Goal: Transaction & Acquisition: Purchase product/service

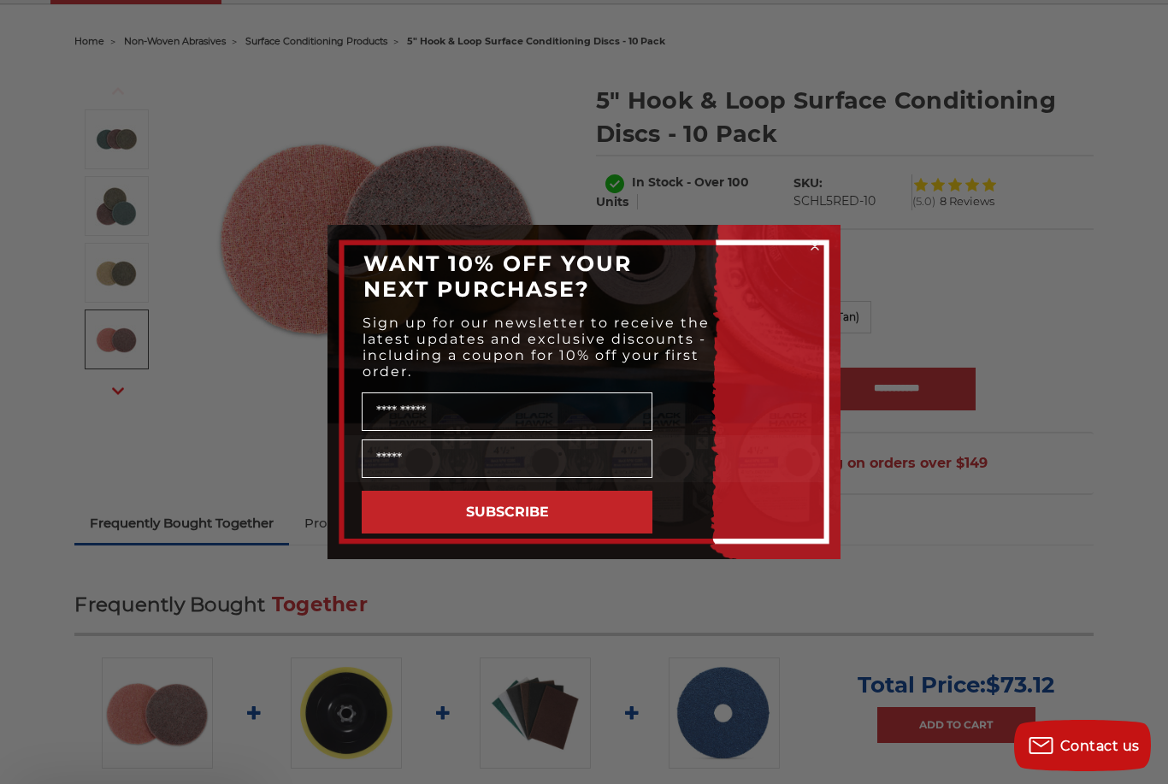
scroll to position [157, 0]
click at [812, 255] on circle "Close dialog" at bounding box center [815, 247] width 16 height 16
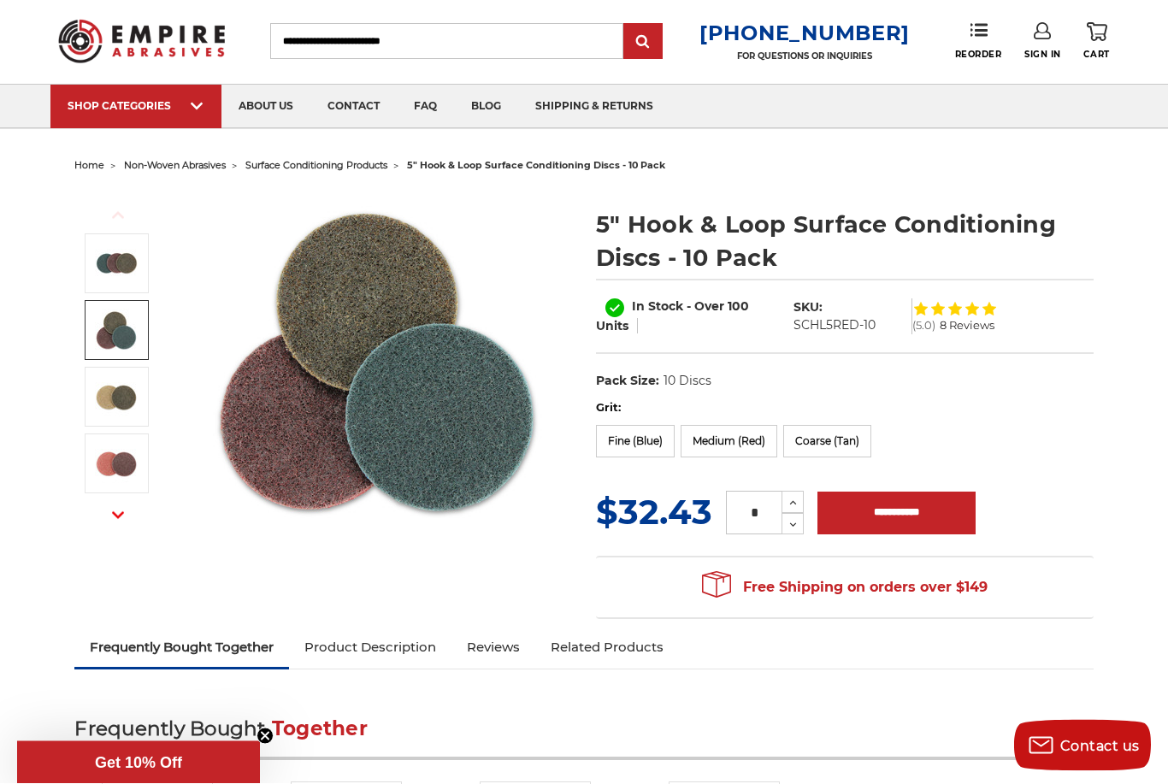
scroll to position [0, 0]
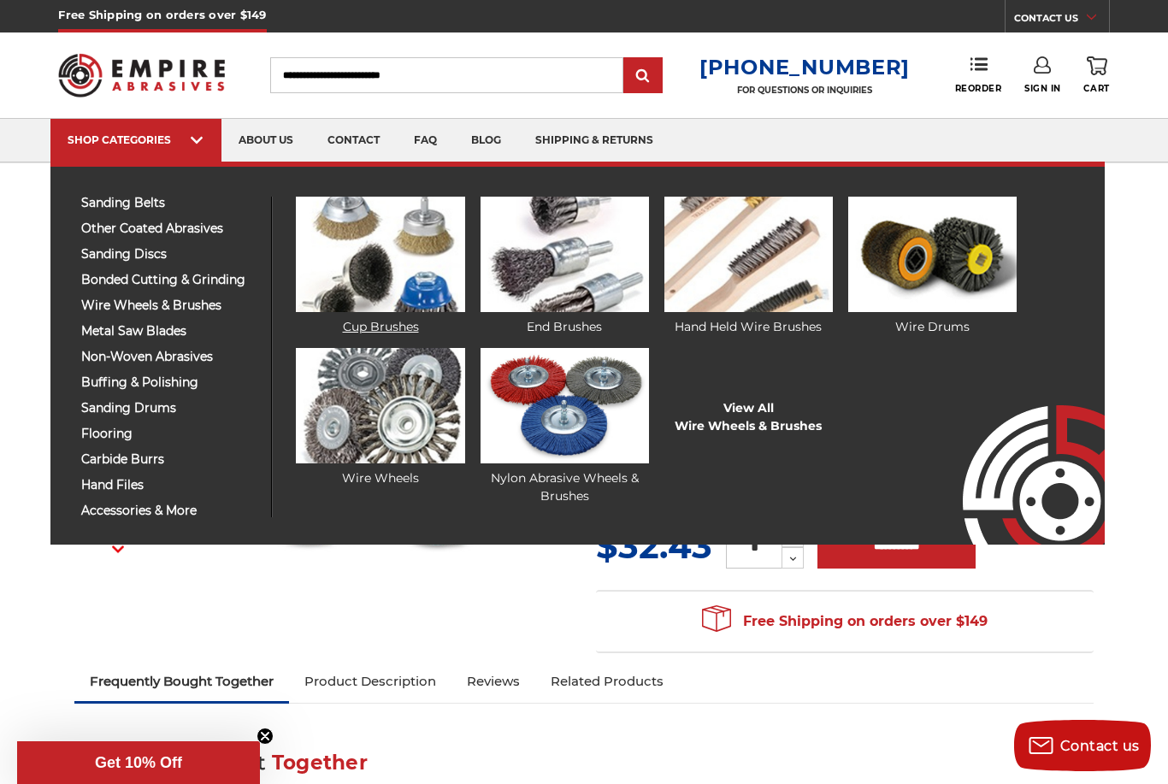
click at [416, 272] on img at bounding box center [380, 254] width 168 height 115
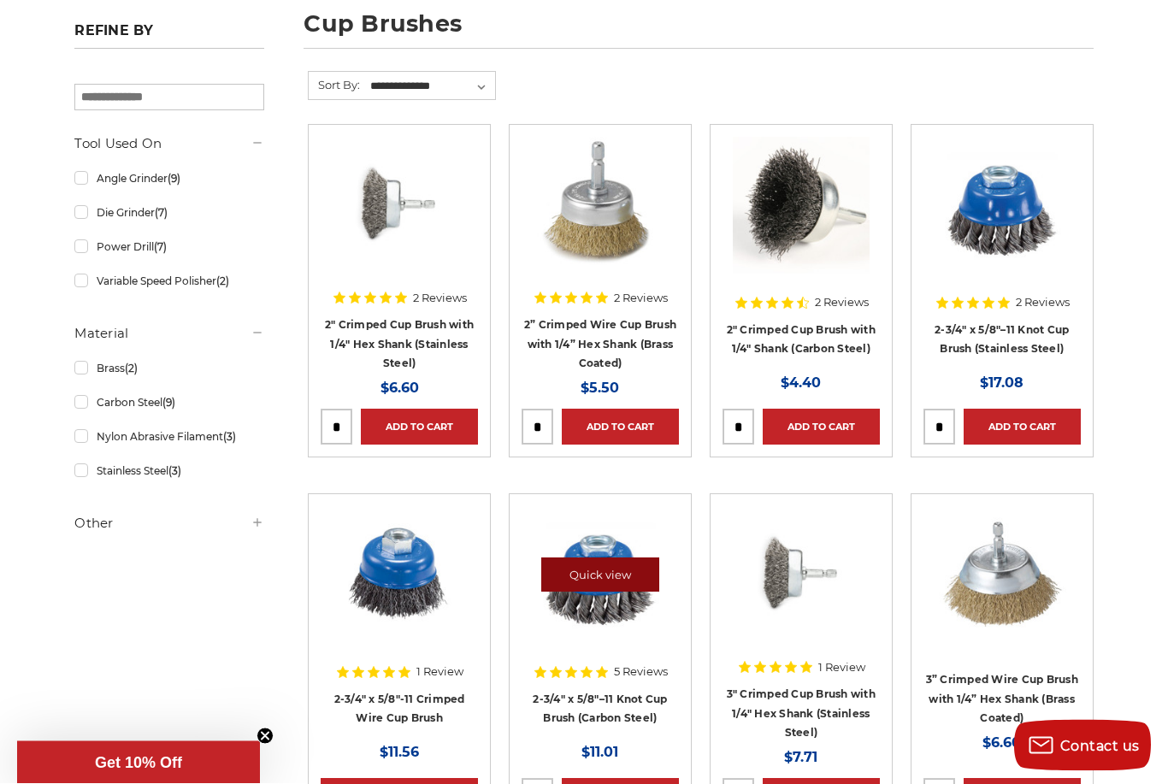
scroll to position [267, 0]
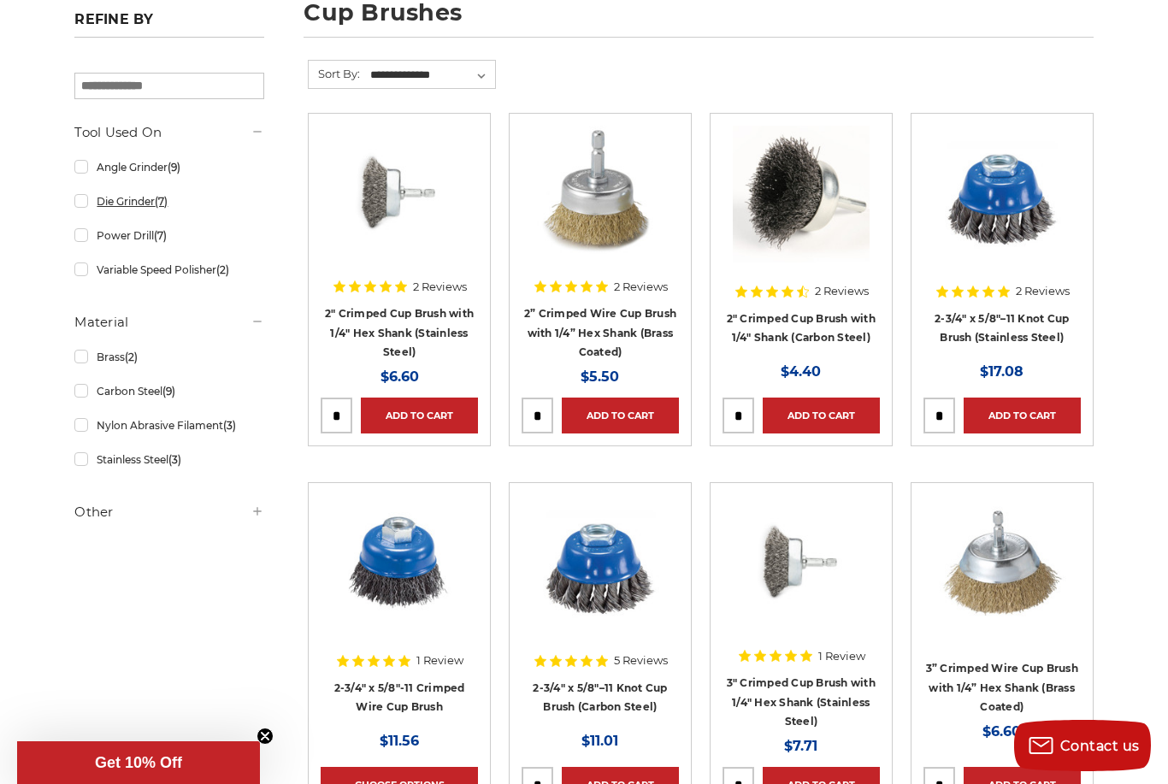
click at [133, 208] on link "Die Grinder (7)" at bounding box center [168, 201] width 189 height 30
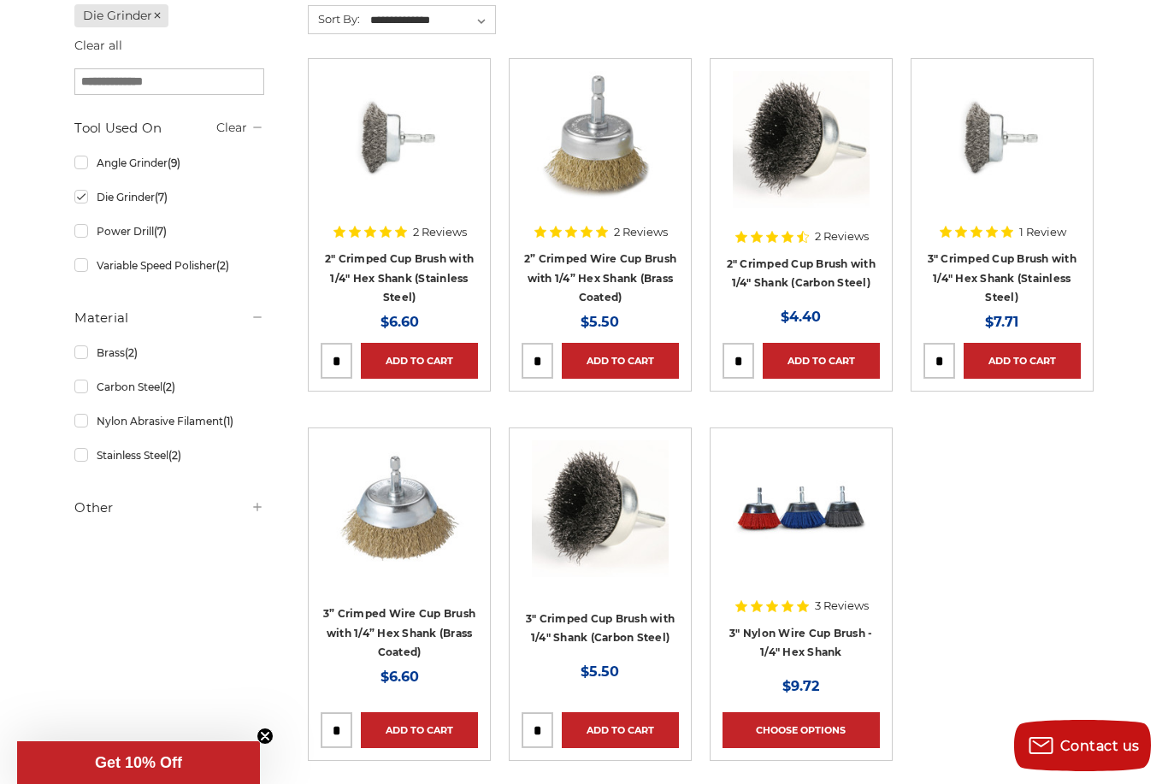
scroll to position [260, 0]
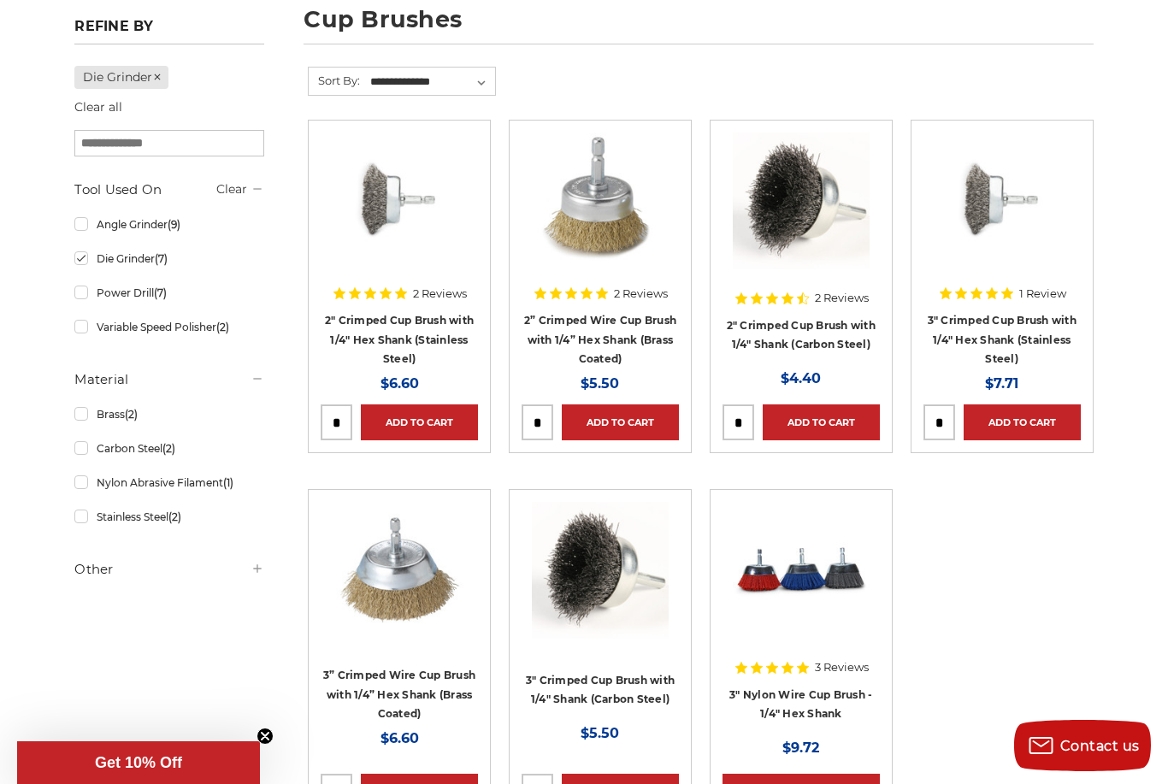
click at [539, 425] on input "tel" at bounding box center [537, 422] width 30 height 34
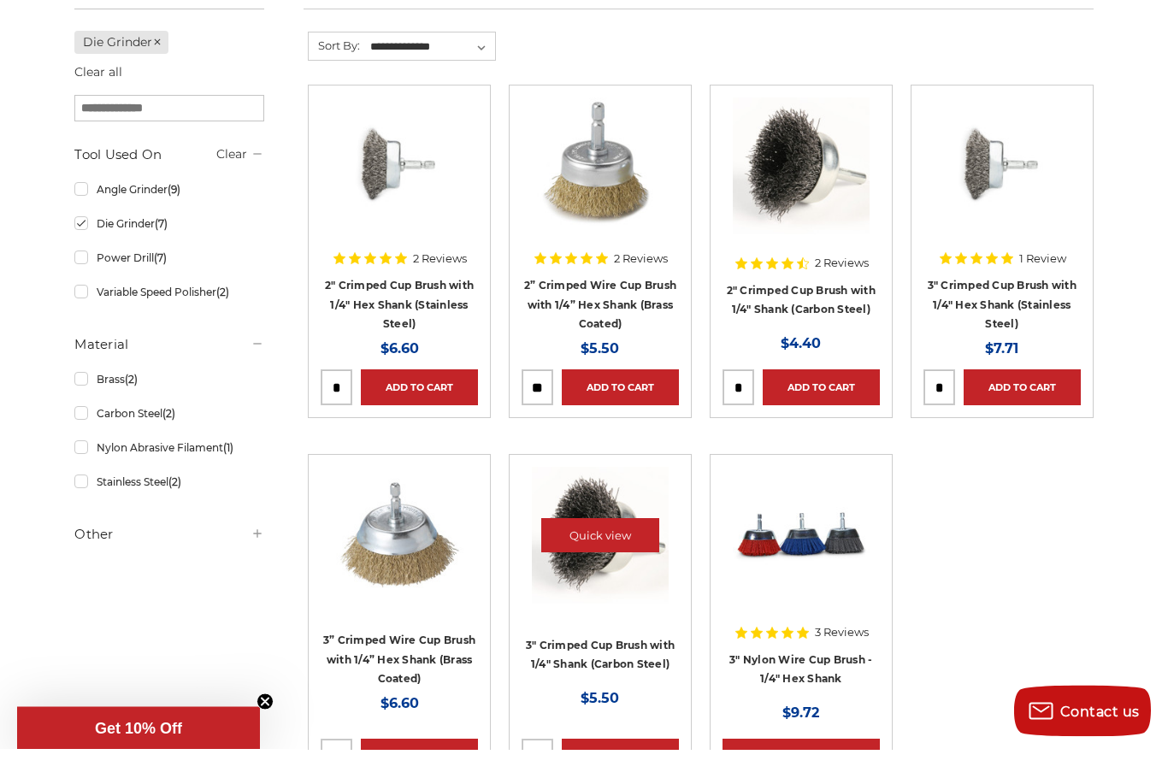
scroll to position [304, 0]
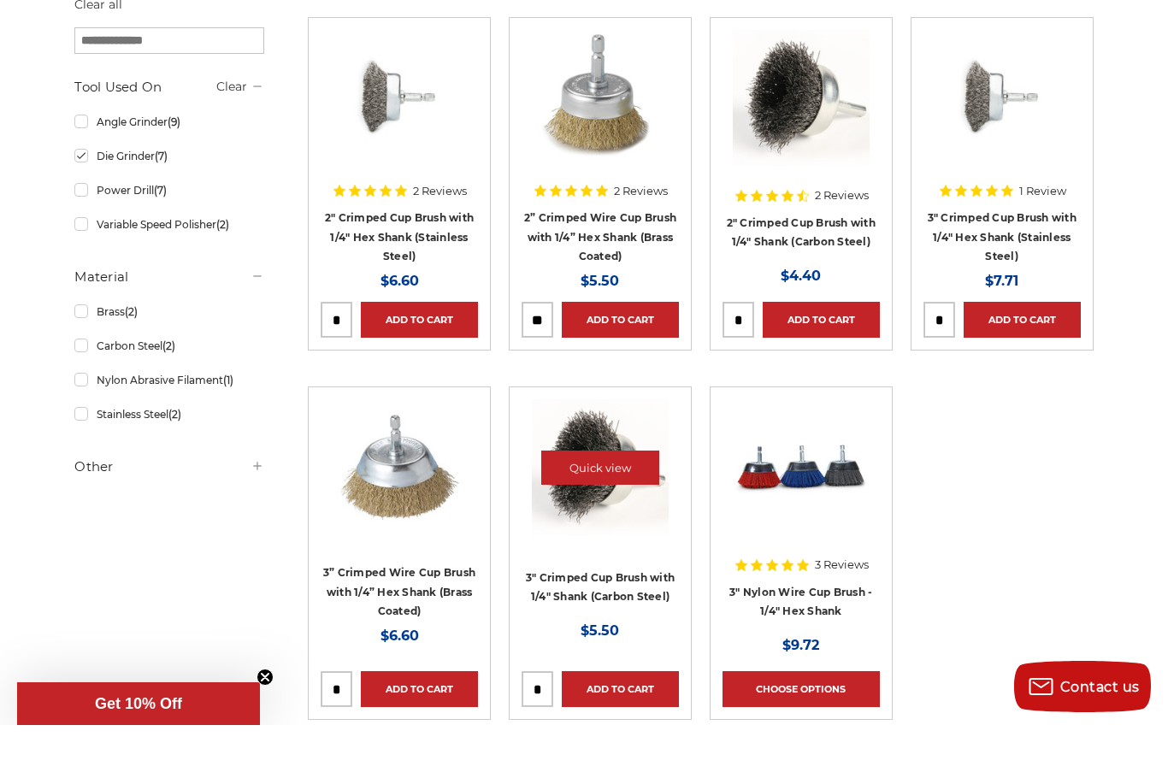
type input "*"
click at [345, 731] on input "tel" at bounding box center [336, 748] width 30 height 34
type input "*"
type input "**"
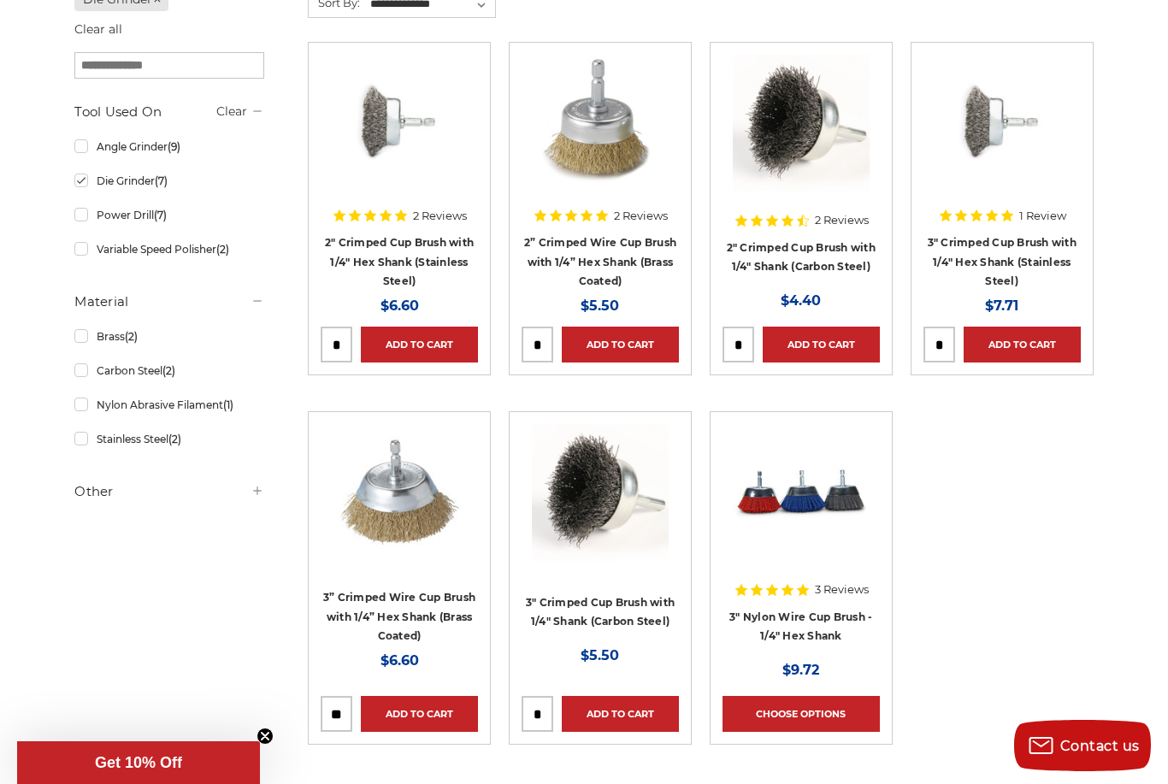
scroll to position [339, 0]
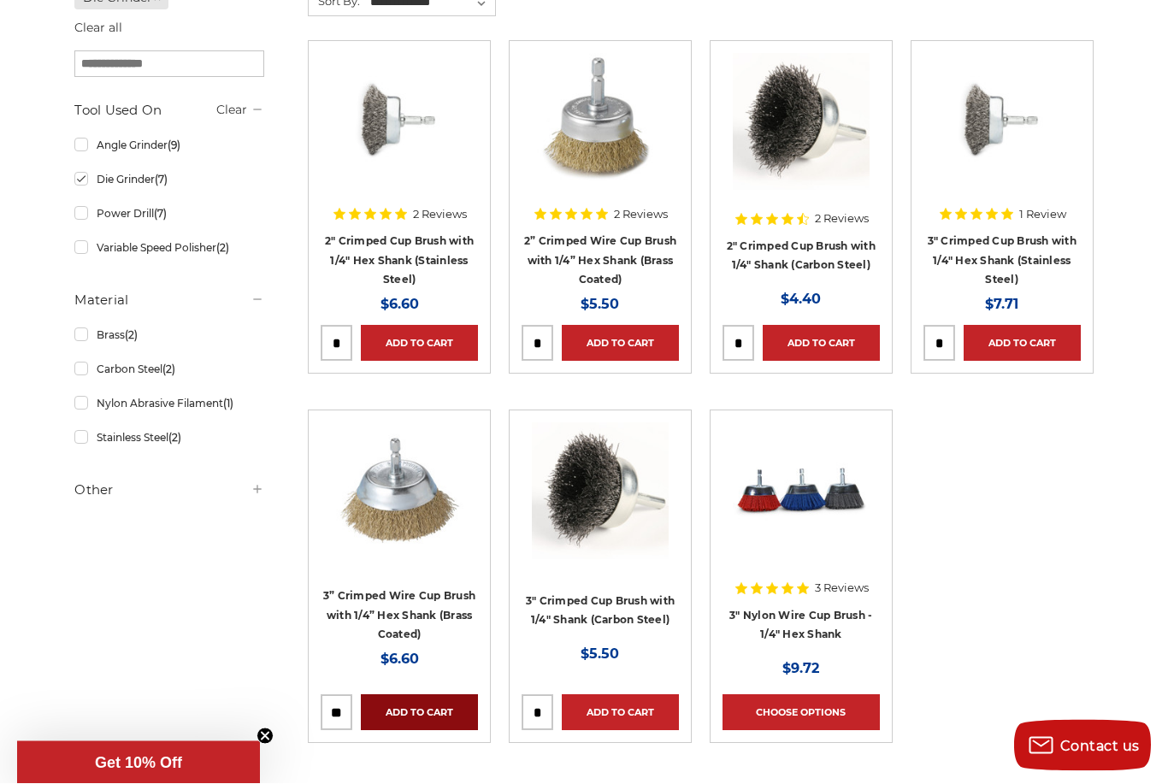
click at [437, 711] on link "Add to Cart" at bounding box center [419, 713] width 117 height 36
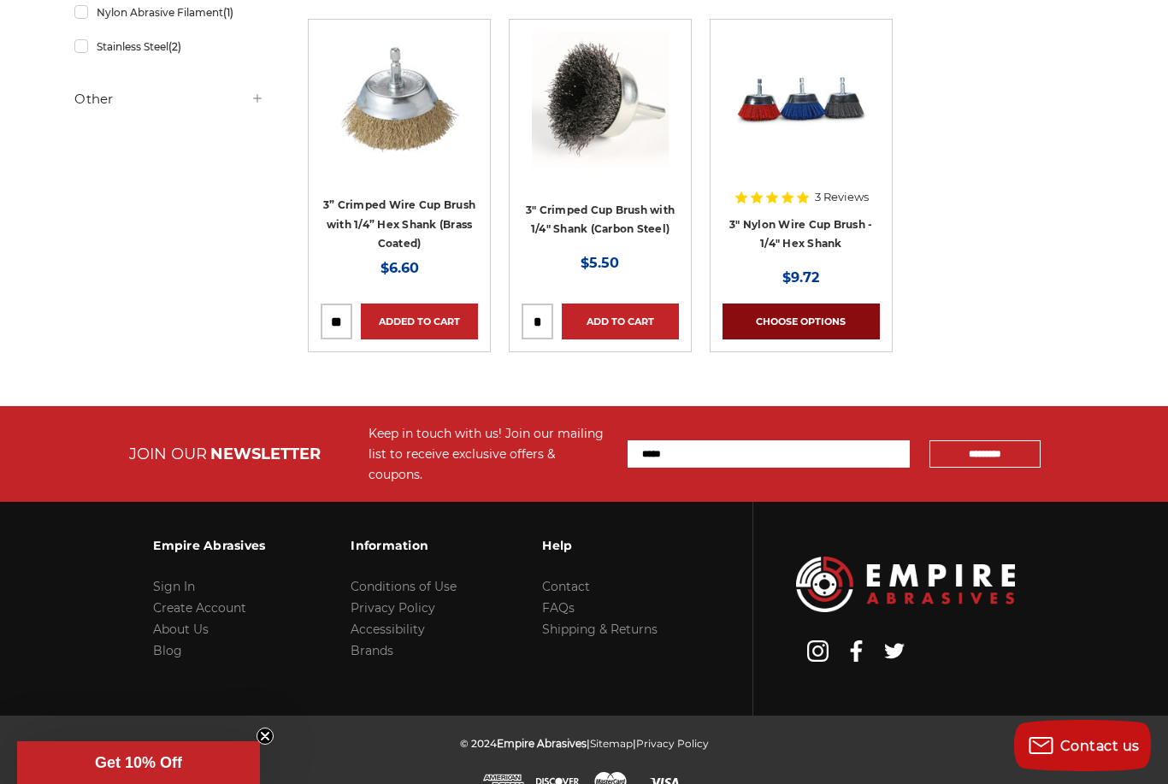
scroll to position [729, 0]
click at [831, 324] on link "Choose Options" at bounding box center [800, 322] width 157 height 36
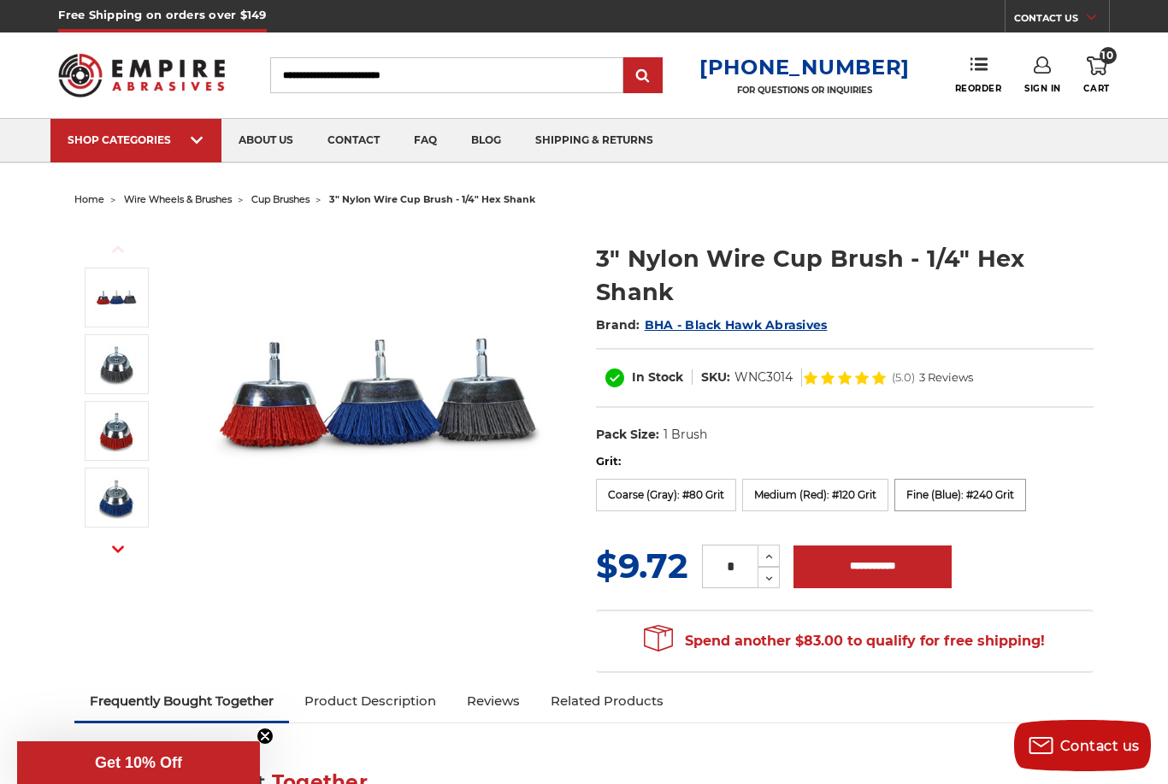
click at [999, 498] on label "Fine (Blue): #240 Grit" at bounding box center [960, 495] width 132 height 32
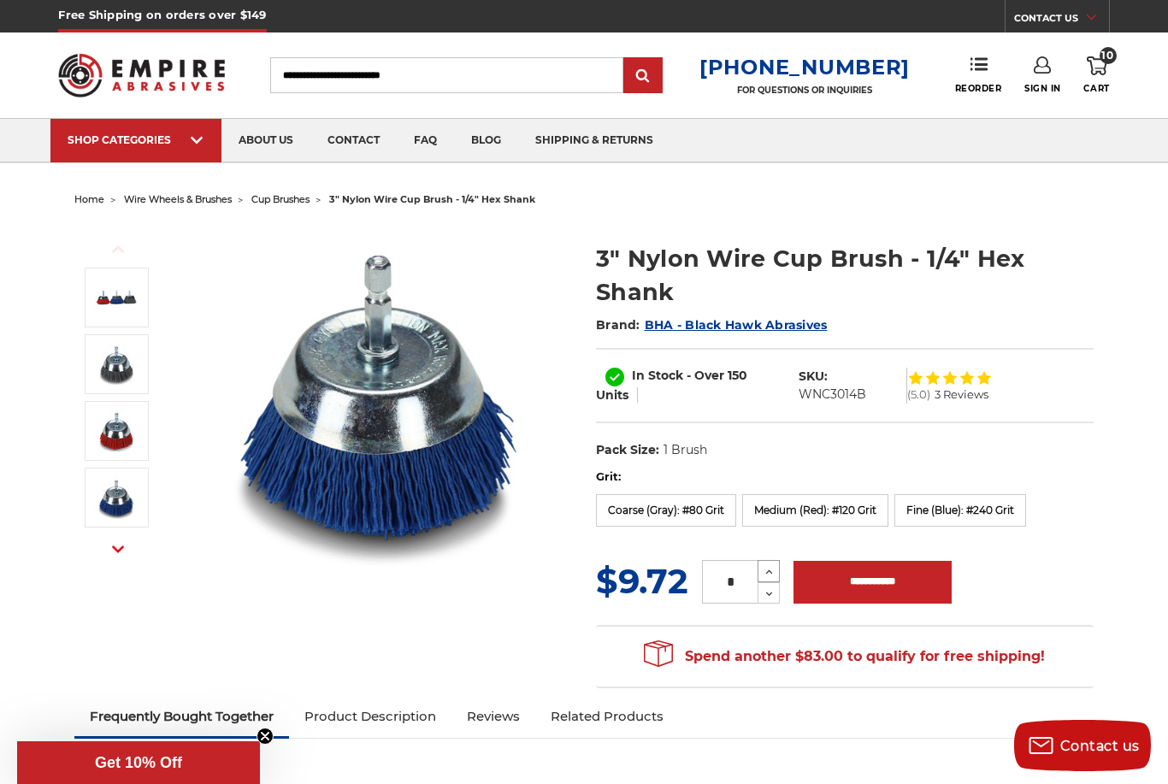
click at [770, 577] on icon at bounding box center [769, 571] width 13 height 15
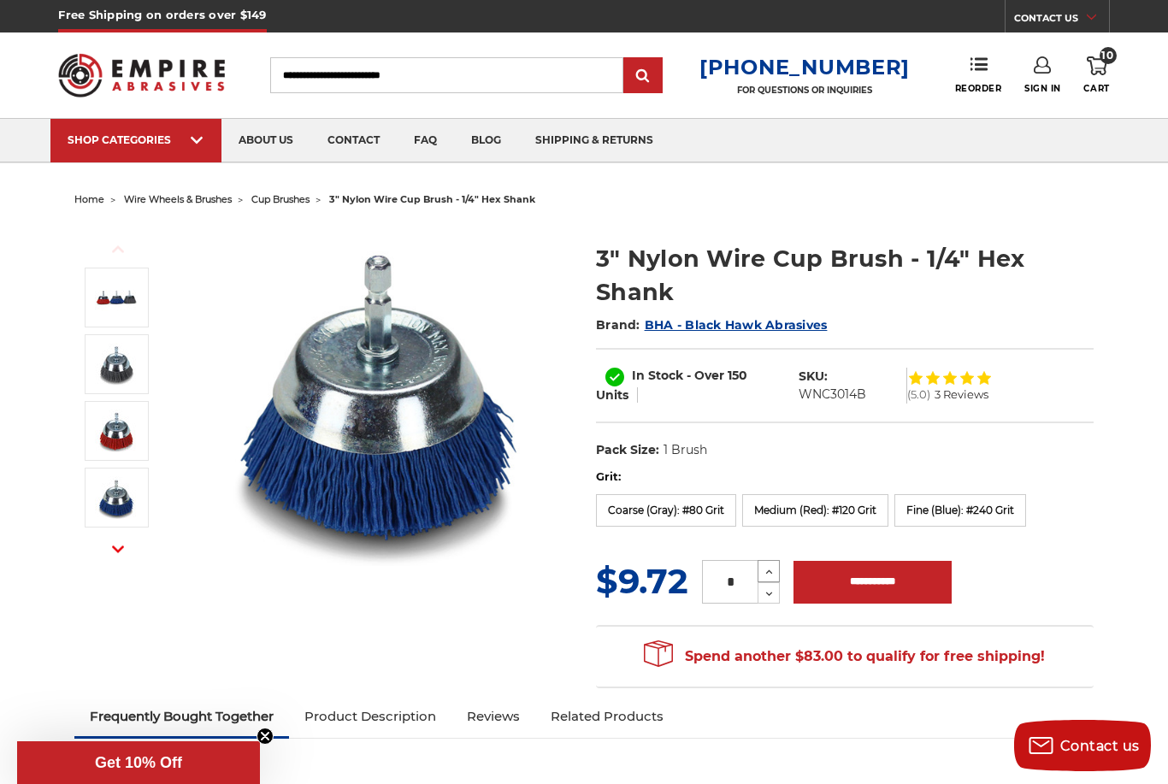
click at [770, 577] on icon at bounding box center [769, 571] width 13 height 15
type input "**"
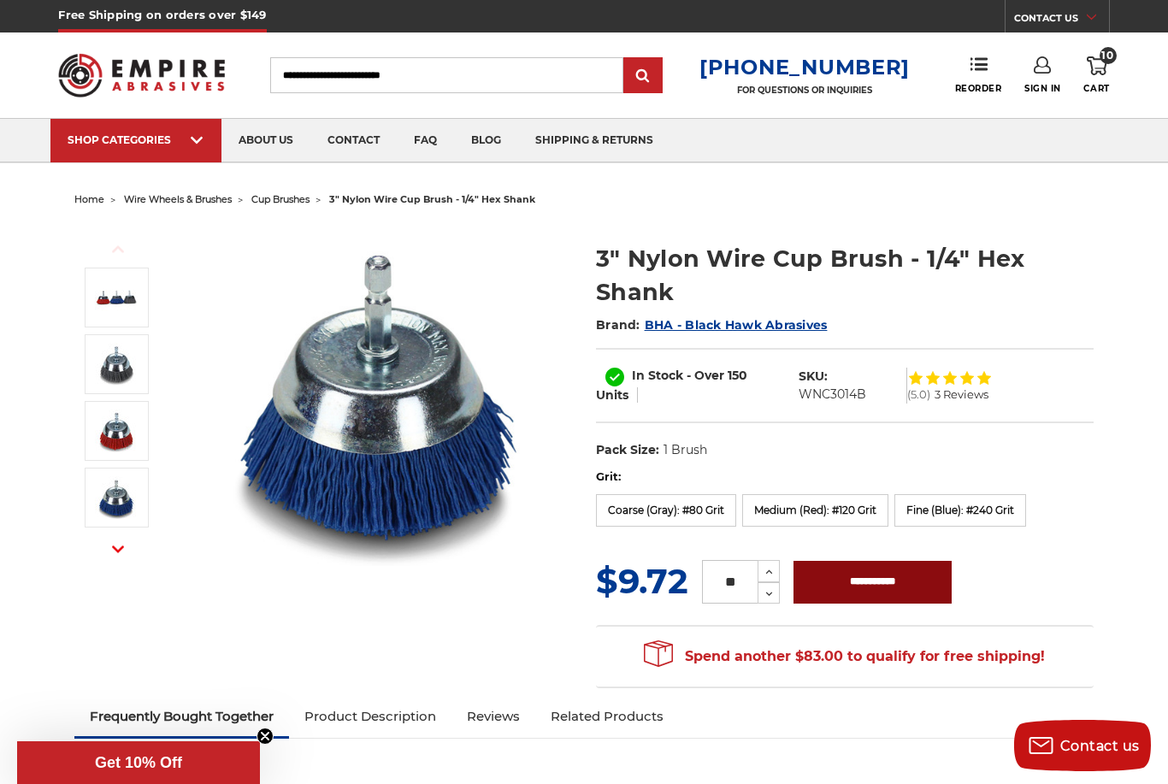
click at [860, 584] on input "**********" at bounding box center [872, 582] width 158 height 43
click at [830, 517] on label "Medium (Red): #120 Grit" at bounding box center [815, 510] width 146 height 32
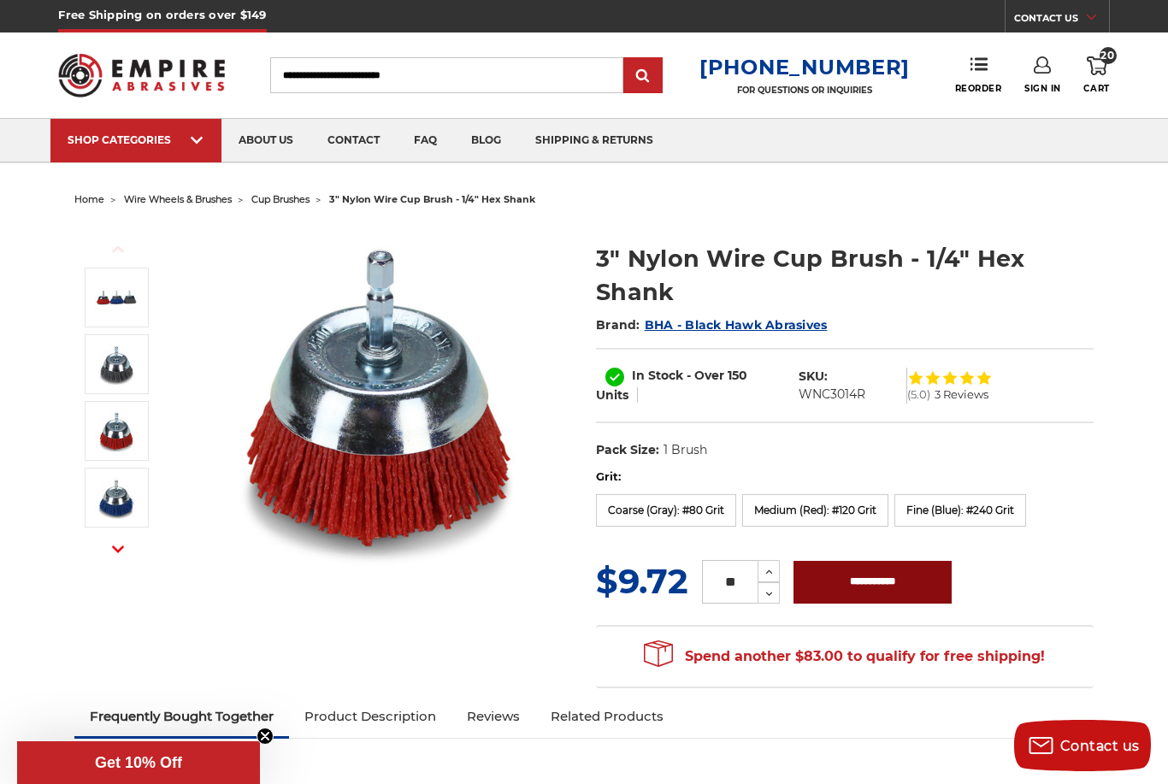
click at [885, 585] on input "**********" at bounding box center [872, 582] width 158 height 43
type input "**********"
click at [1098, 68] on icon at bounding box center [1097, 65] width 21 height 19
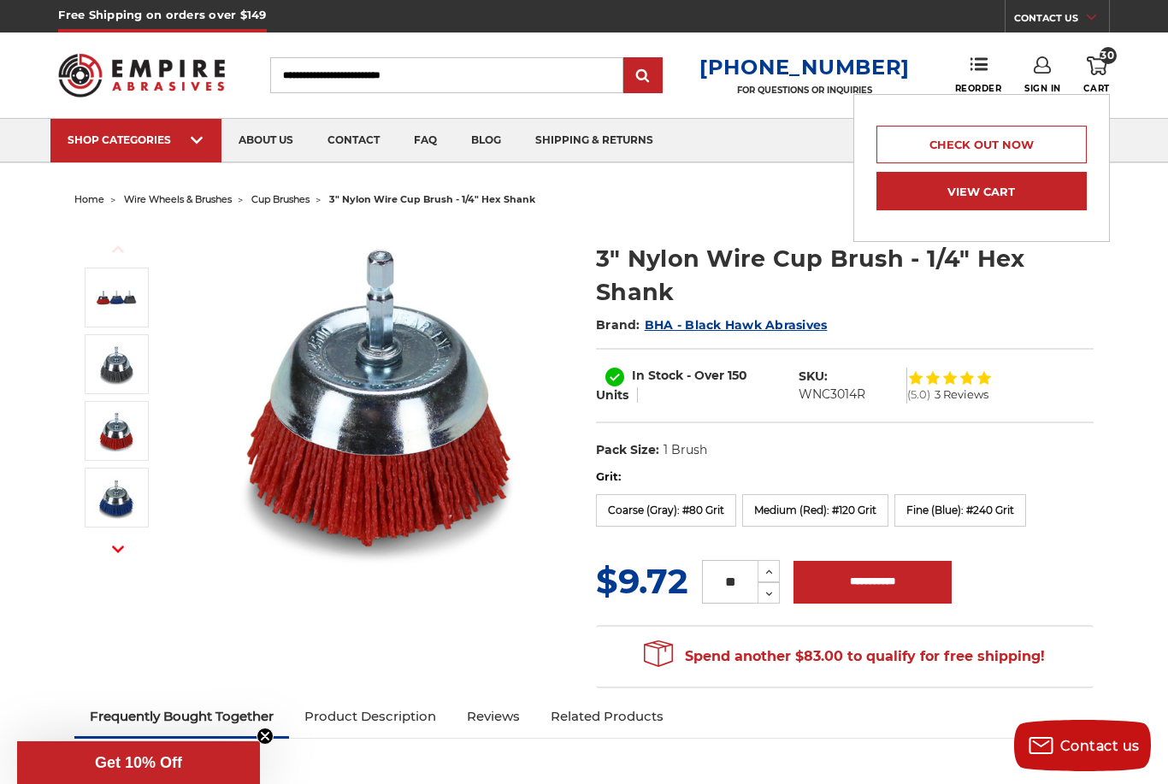
click at [1008, 185] on link "View Cart" at bounding box center [981, 191] width 210 height 38
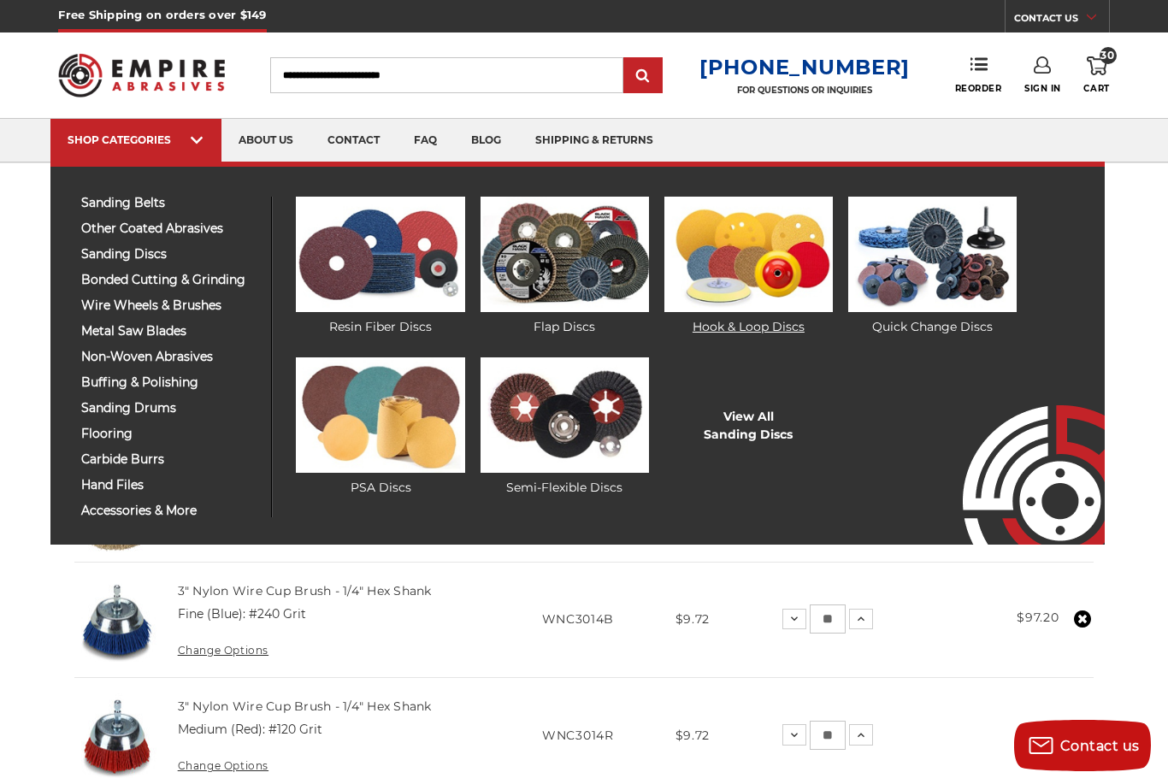
click at [764, 258] on img at bounding box center [748, 254] width 168 height 115
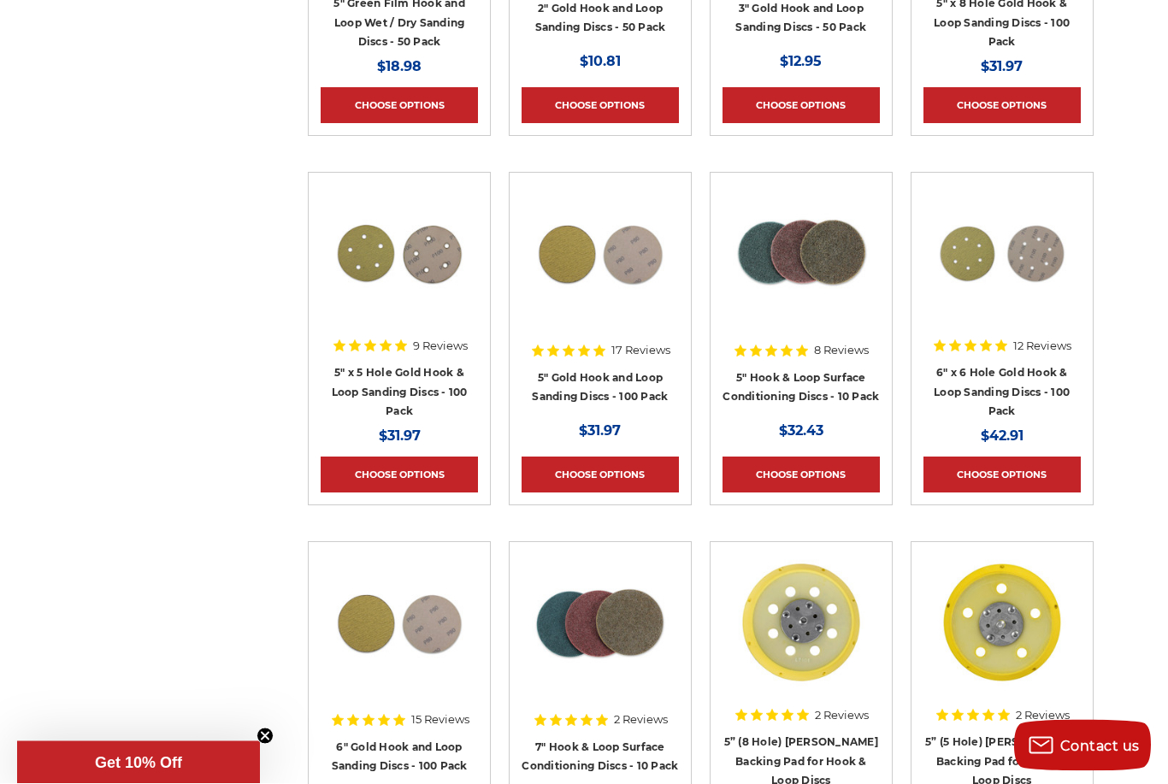
scroll to position [946, 0]
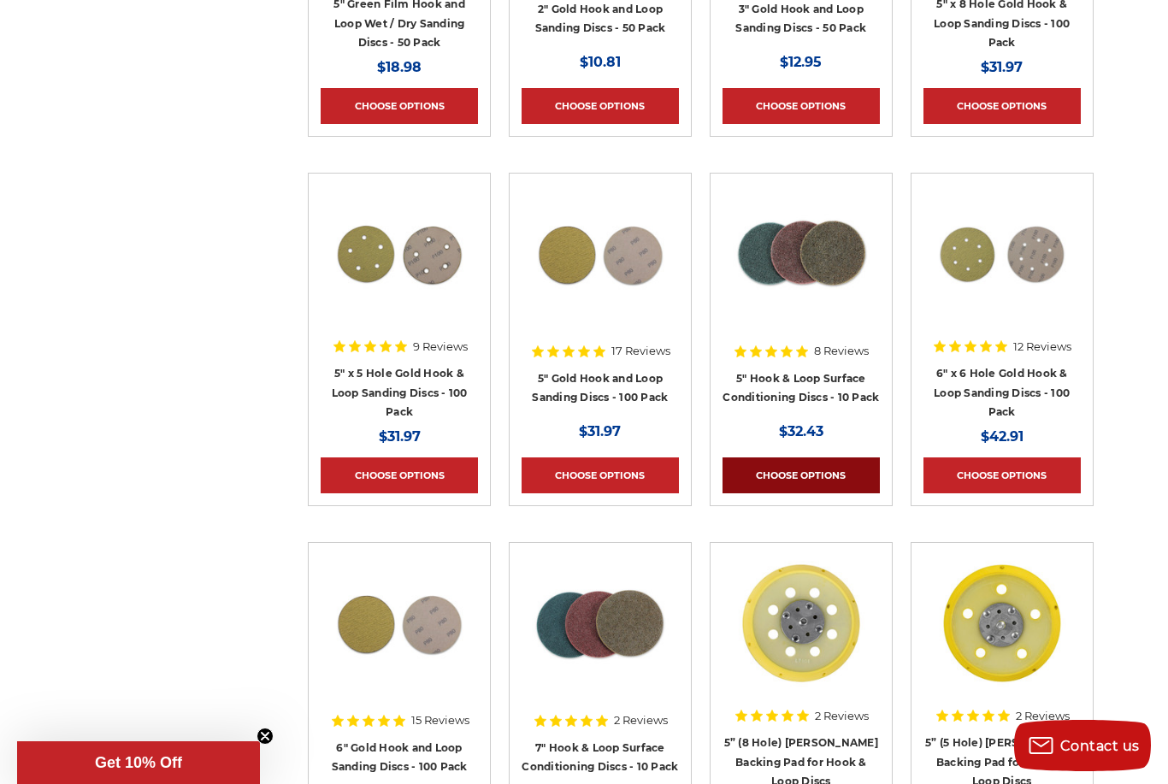
click at [800, 472] on link "Choose Options" at bounding box center [800, 475] width 157 height 36
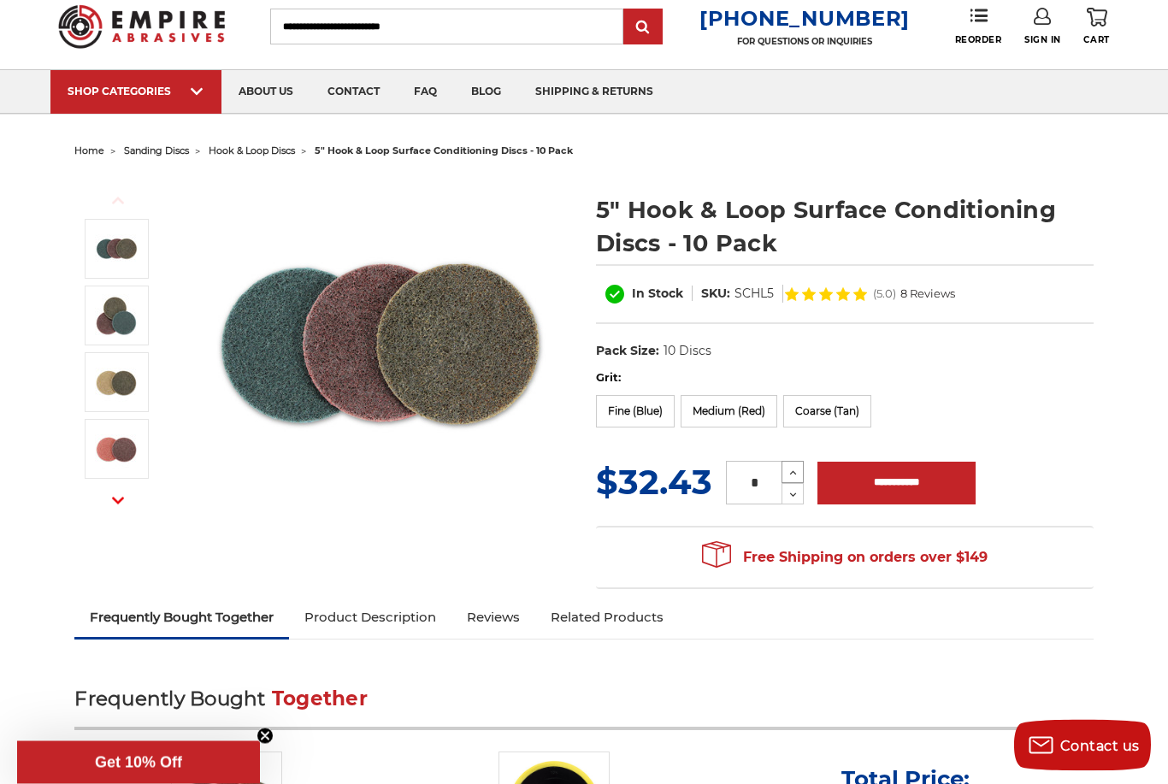
scroll to position [49, 0]
click at [734, 416] on label "Medium (Red)" at bounding box center [729, 411] width 97 height 32
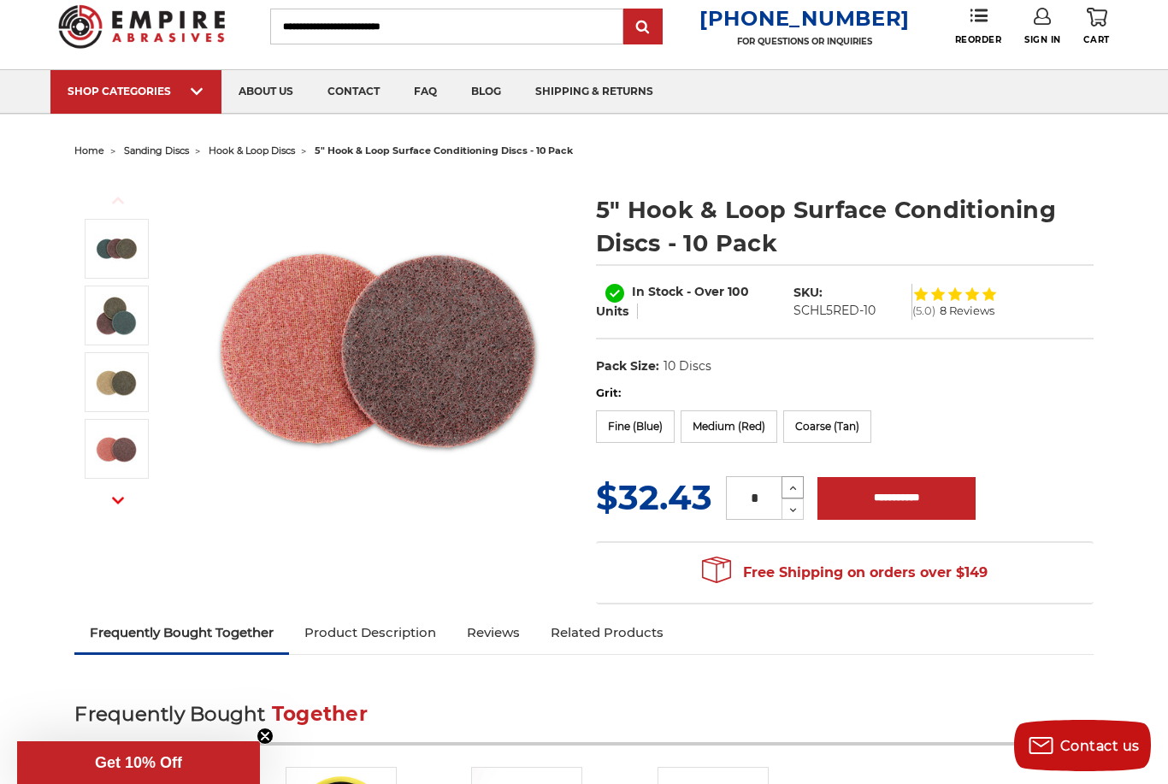
click at [793, 489] on icon at bounding box center [793, 487] width 13 height 15
click at [794, 489] on use at bounding box center [793, 488] width 7 height 4
type input "*"
click at [905, 497] on input "**********" at bounding box center [896, 498] width 158 height 43
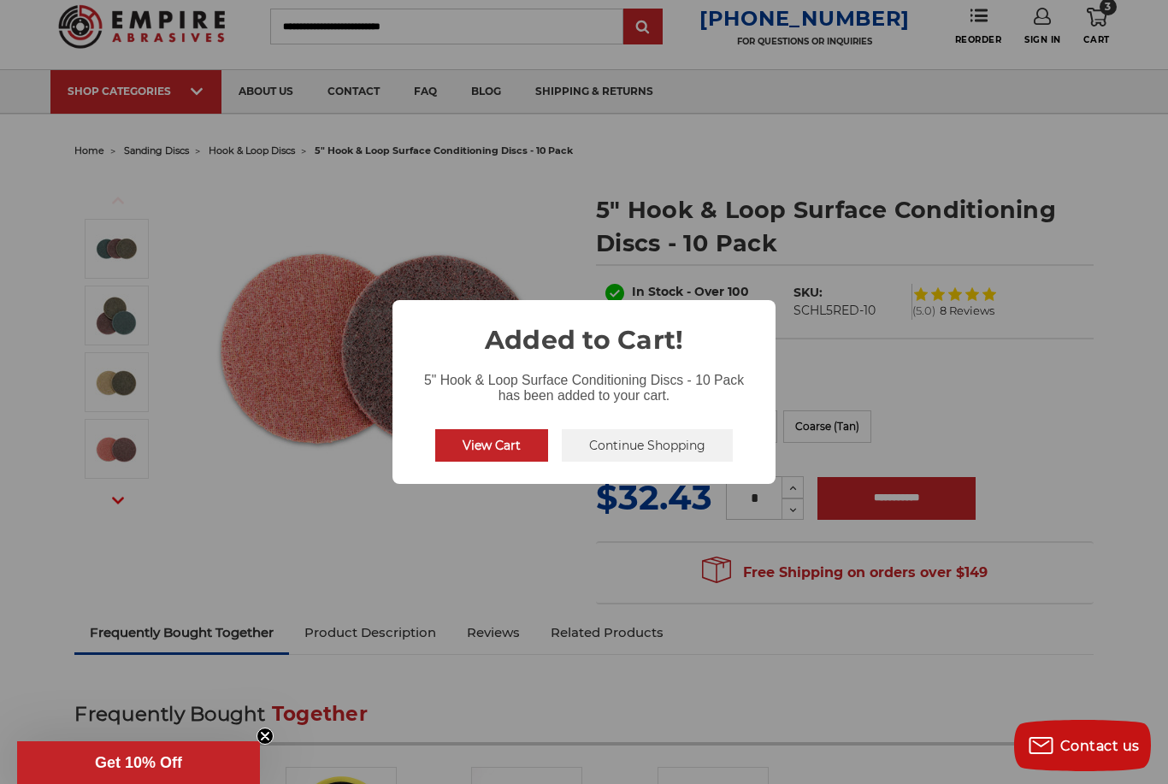
click at [962, 393] on div "× Added to Cart! 5" Hook & Loop Surface Conditioning Discs - 10 Pack has been a…" at bounding box center [584, 392] width 1168 height 784
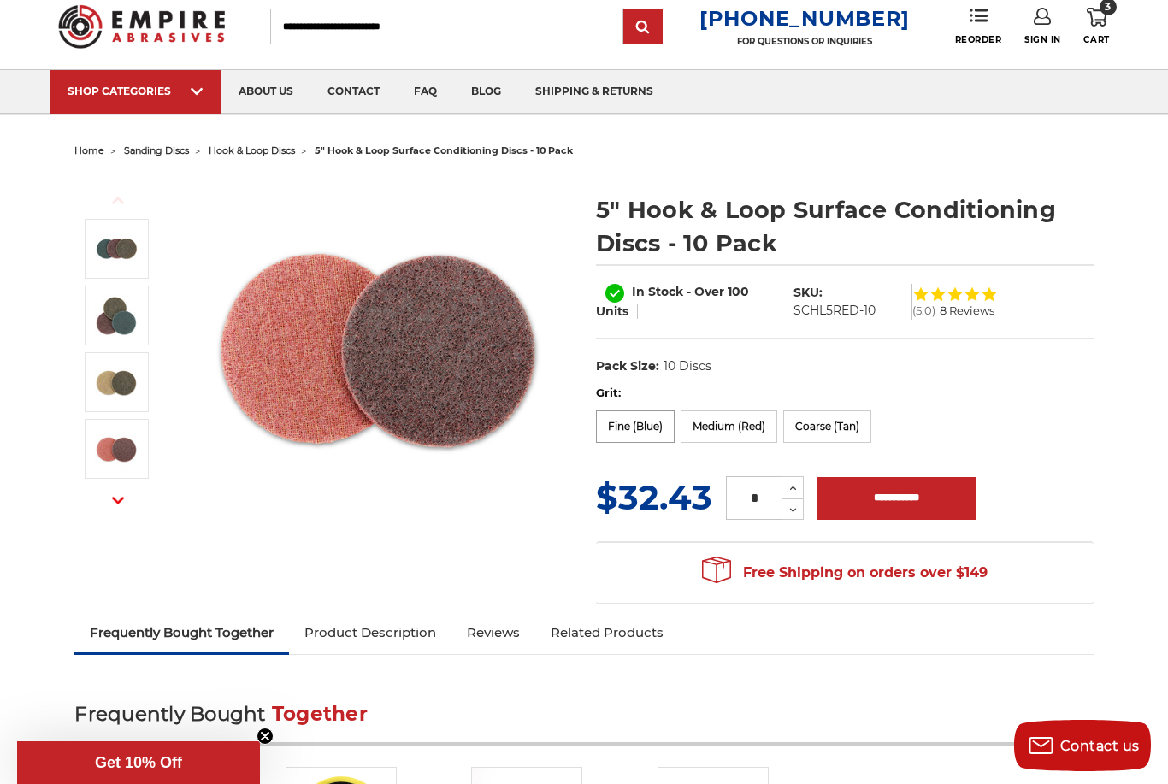
click at [645, 434] on label "Fine (Blue)" at bounding box center [635, 426] width 79 height 32
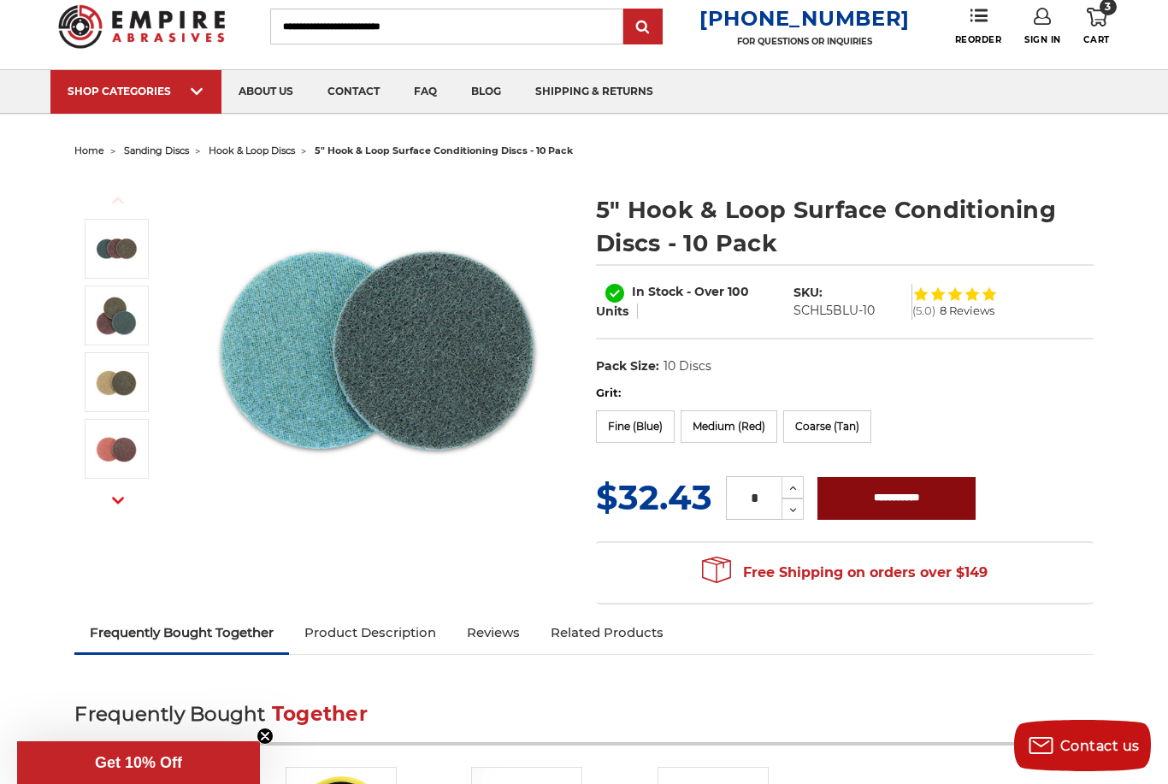
click at [893, 509] on input "**********" at bounding box center [896, 498] width 158 height 43
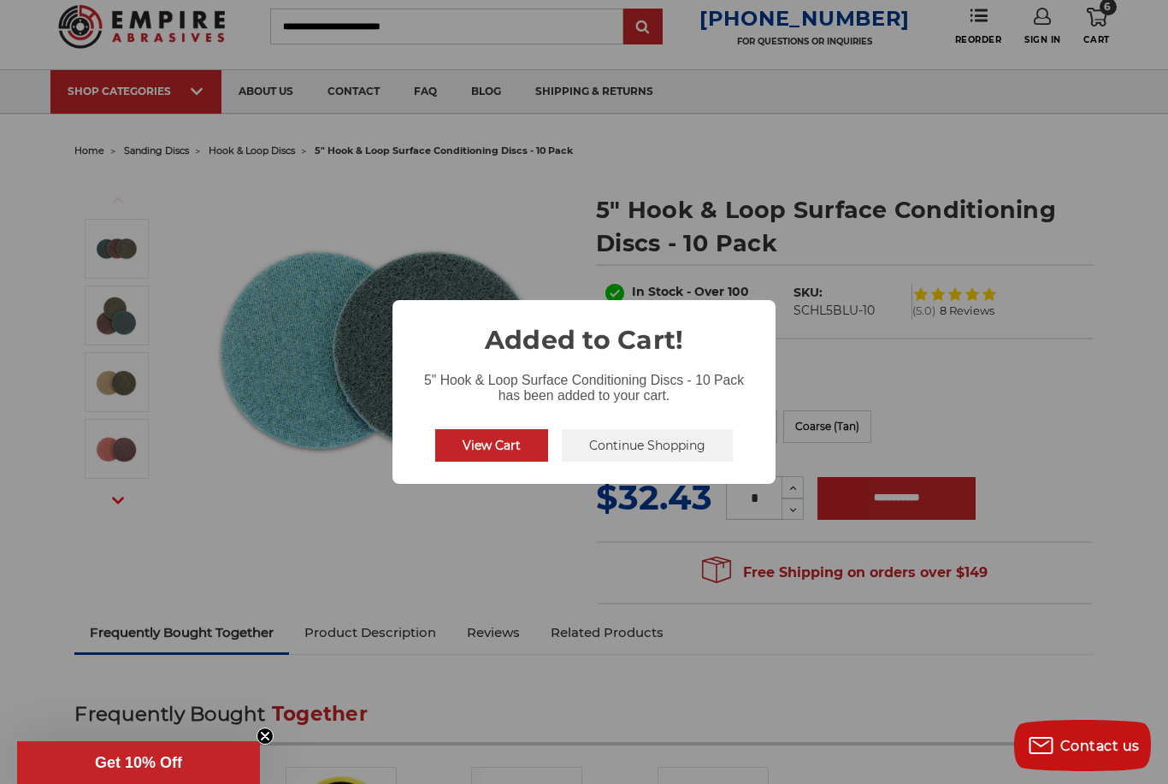
click at [850, 425] on div "× Added to Cart! 5" Hook & Loop Surface Conditioning Discs - 10 Pack has been a…" at bounding box center [584, 392] width 1168 height 784
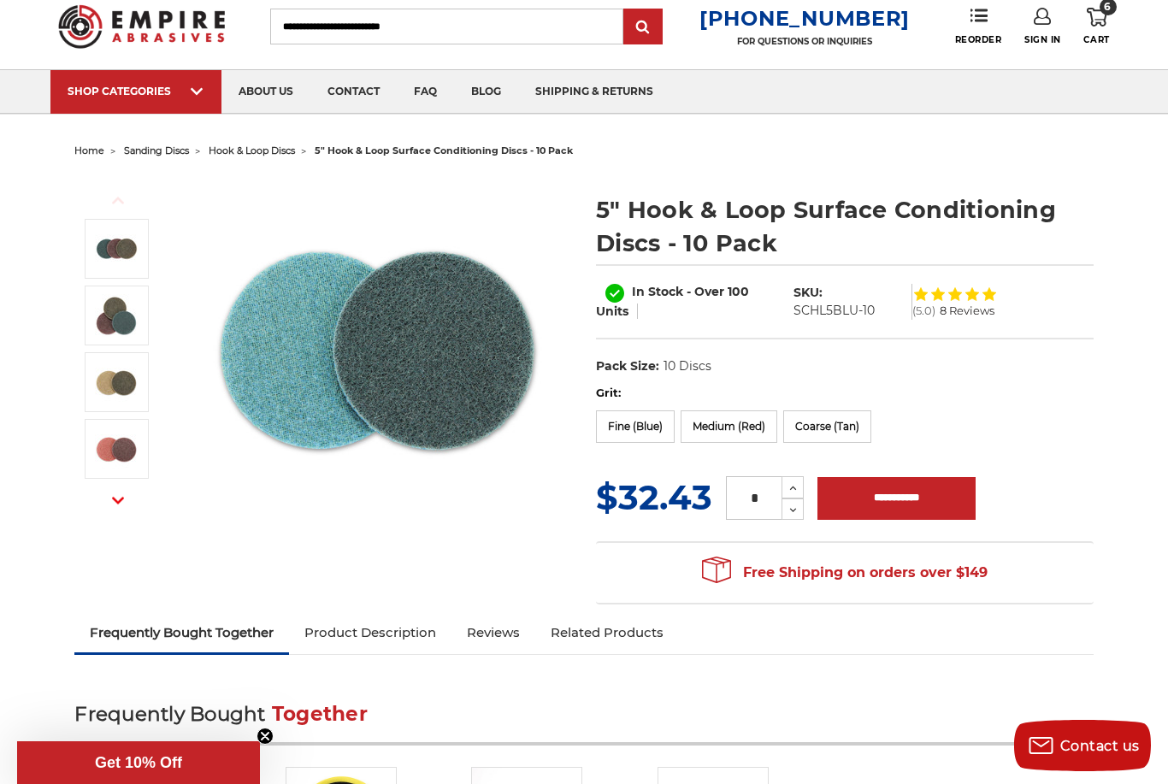
click at [850, 425] on label "Coarse (Tan)" at bounding box center [827, 426] width 88 height 32
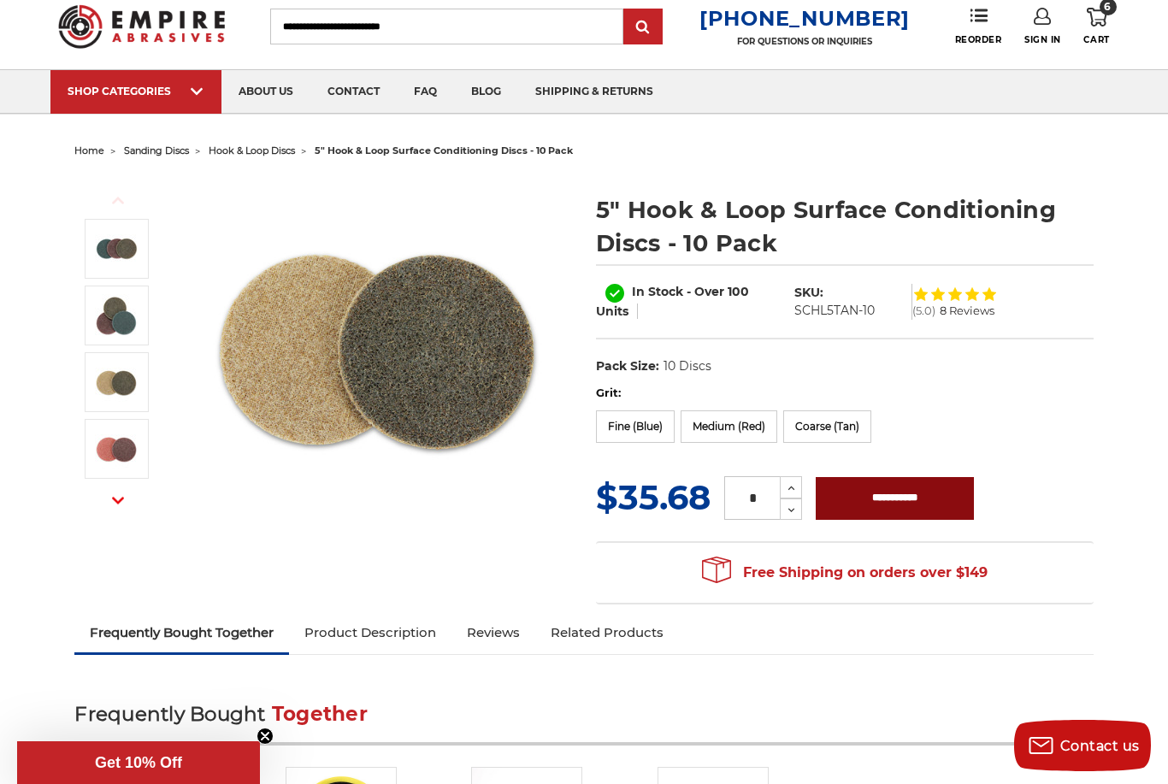
click at [889, 506] on input "**********" at bounding box center [895, 498] width 158 height 43
type input "**********"
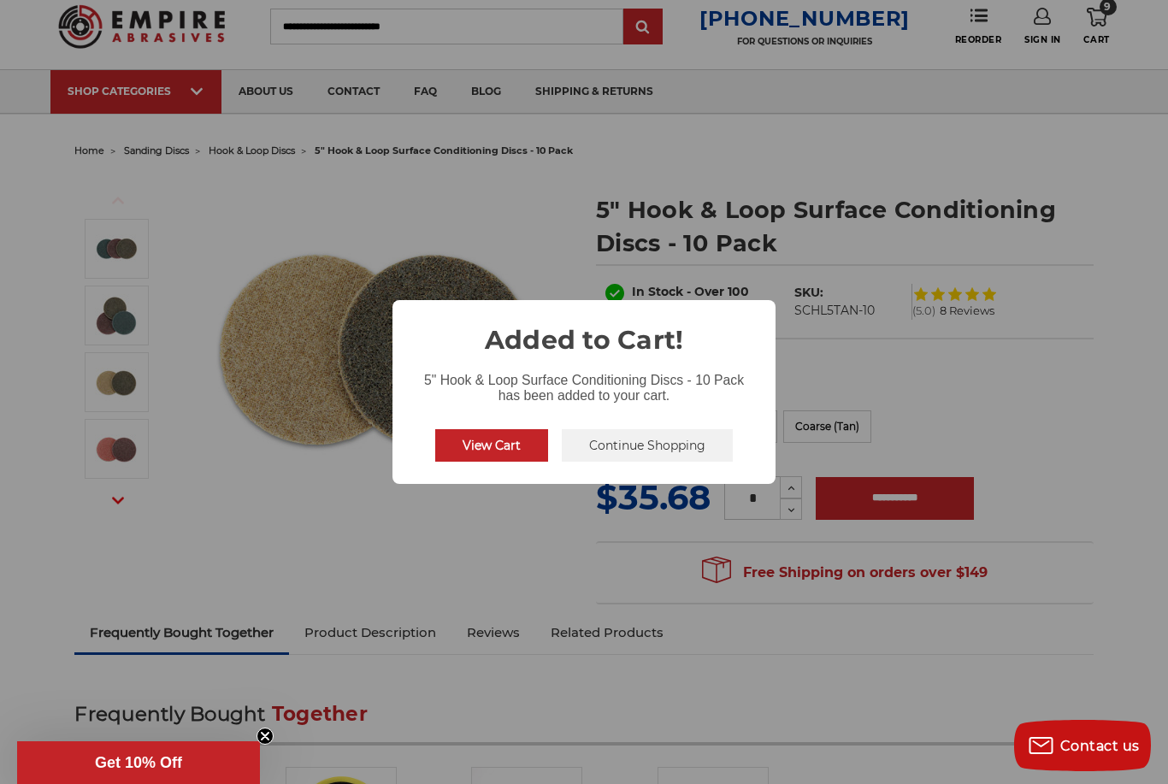
click at [204, 549] on div "× Added to Cart! 5" Hook & Loop Surface Conditioning Discs - 10 Pack has been a…" at bounding box center [584, 392] width 1168 height 784
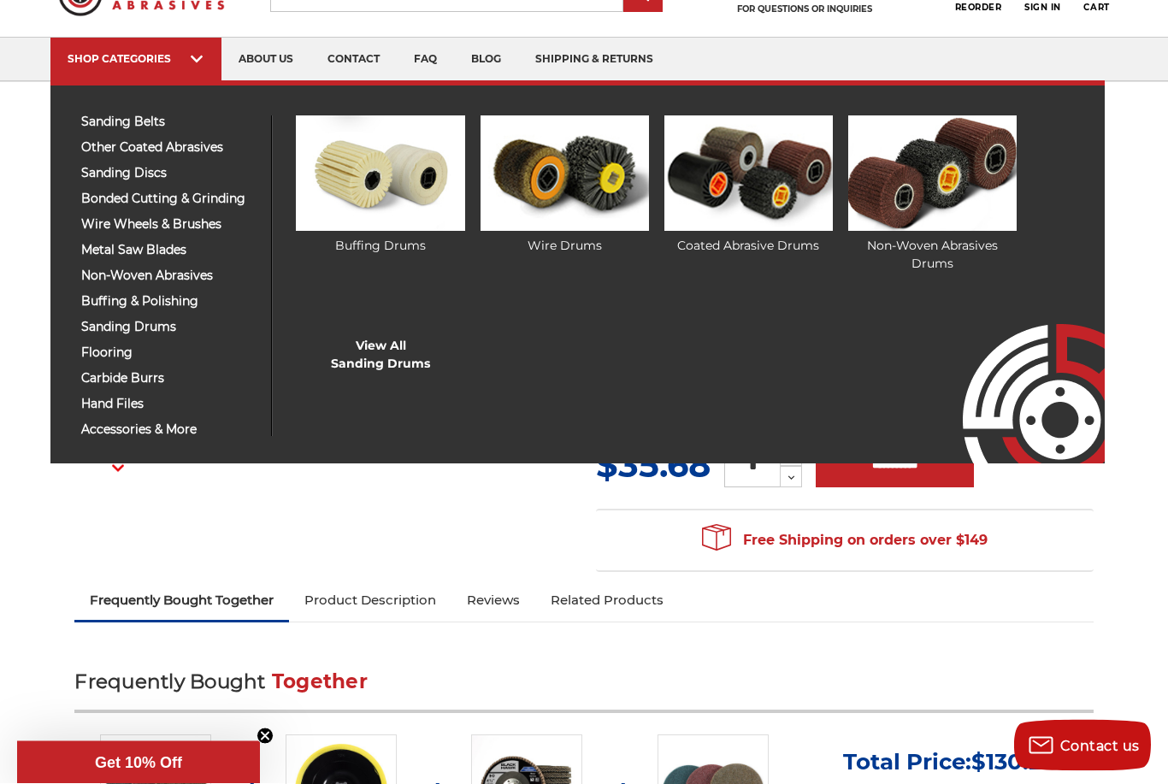
scroll to position [81, 0]
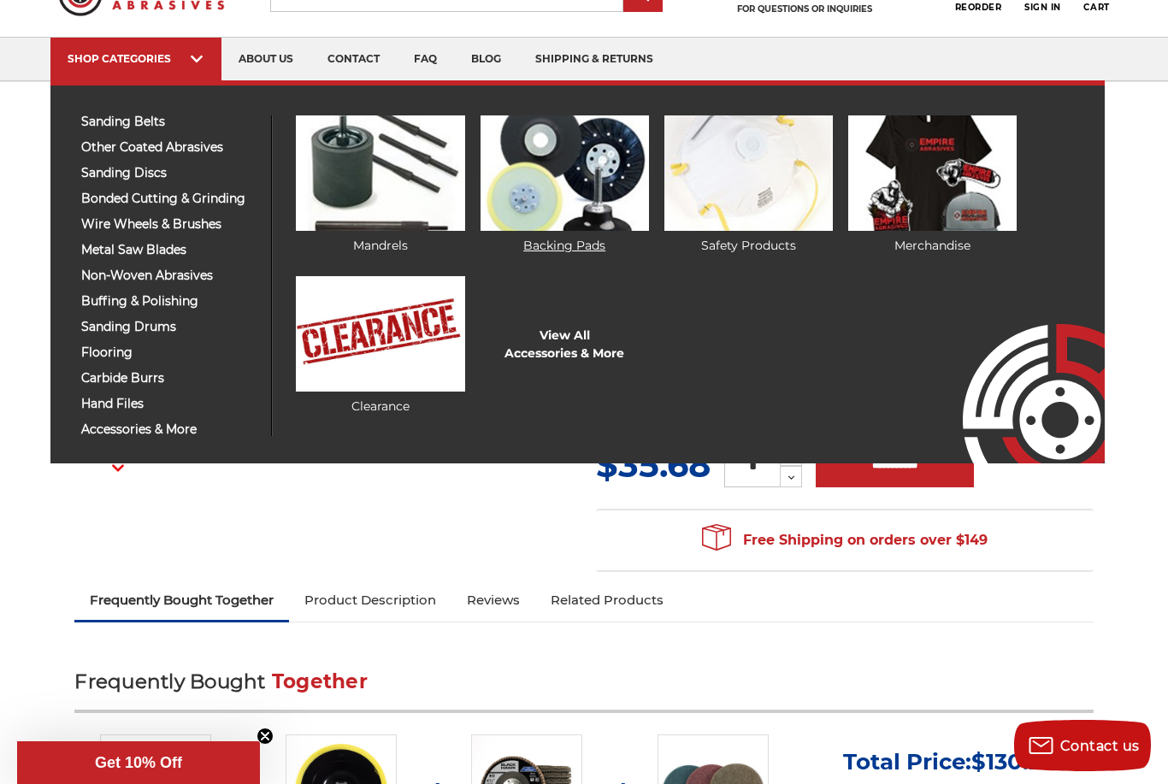
click at [588, 190] on img at bounding box center [564, 172] width 168 height 115
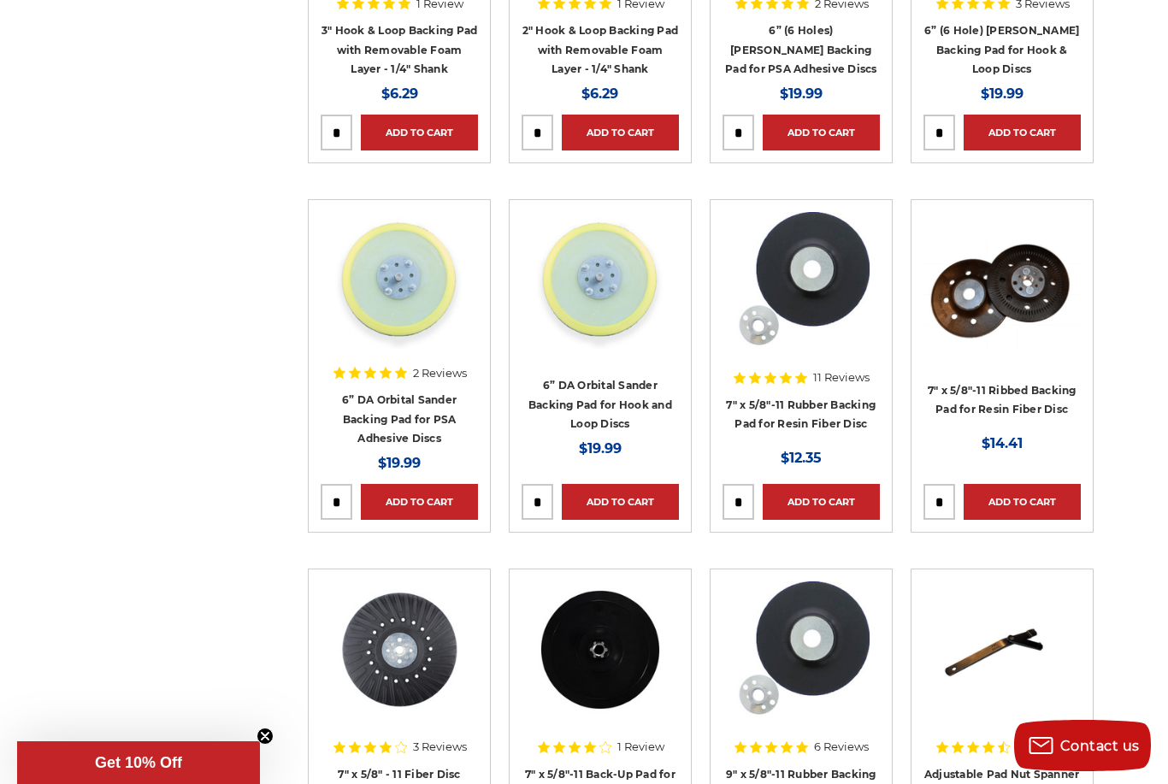
scroll to position [2396, 0]
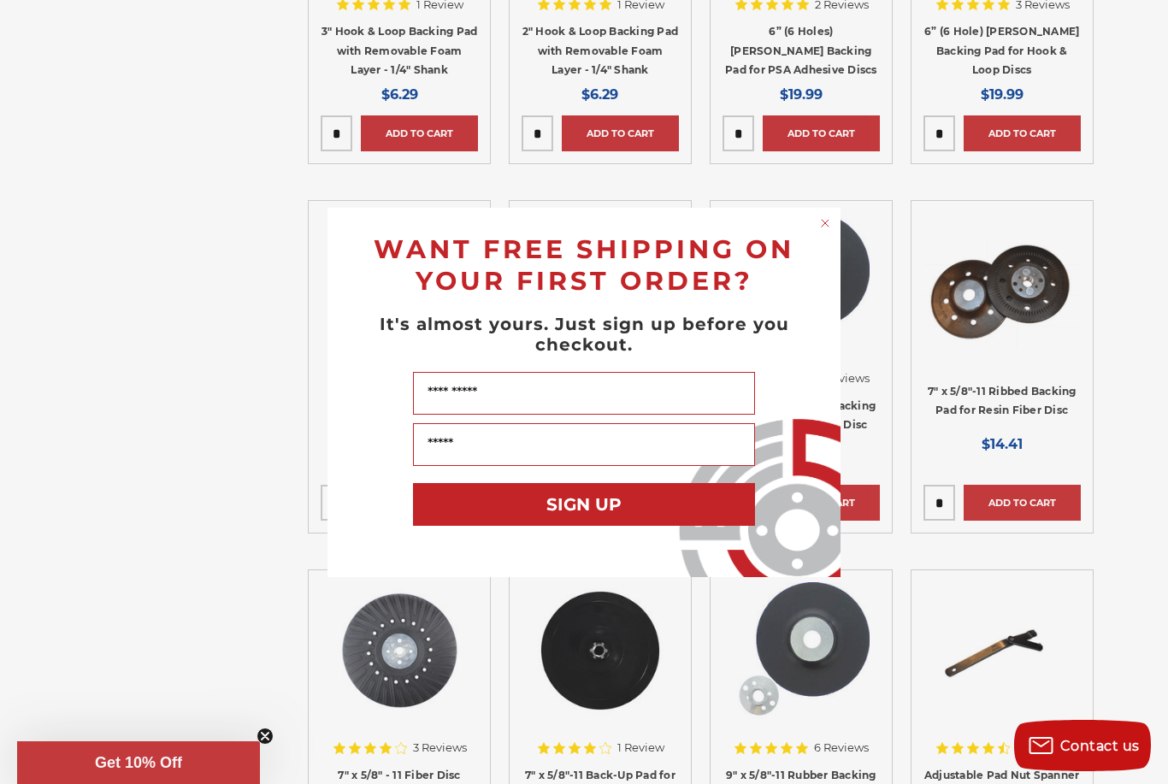
click at [822, 231] on circle "Close dialog" at bounding box center [825, 223] width 16 height 16
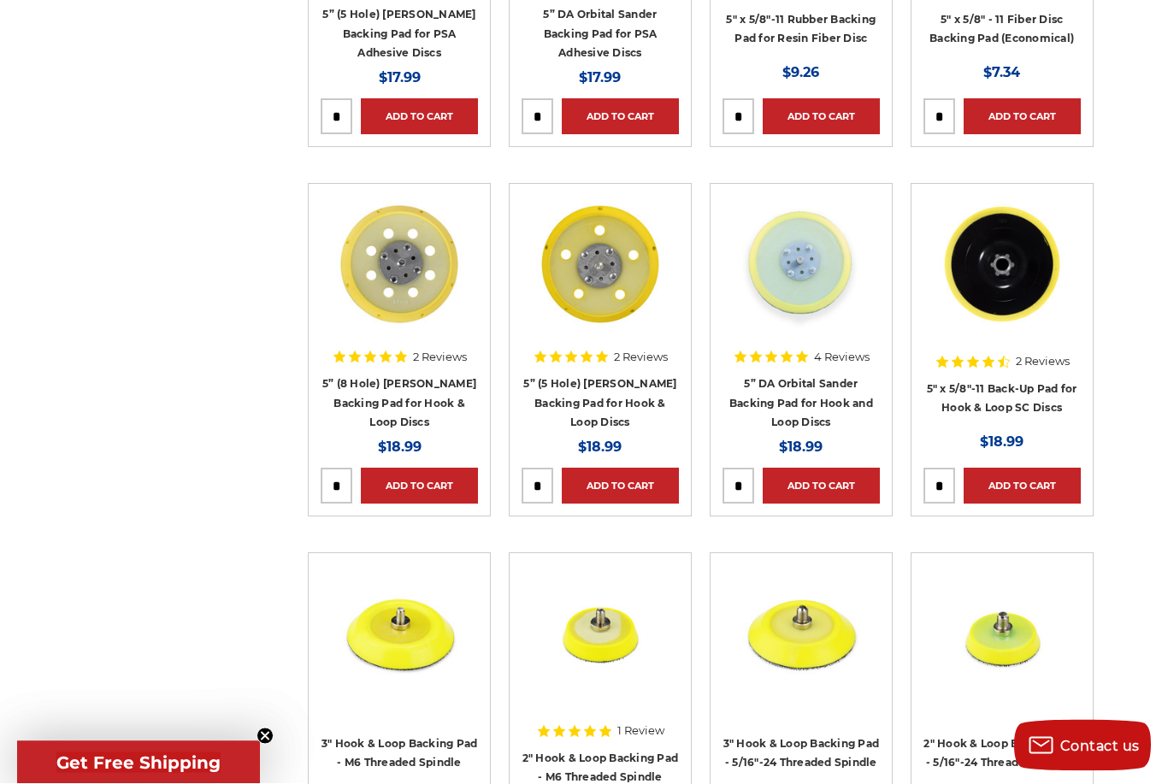
scroll to position [1294, 0]
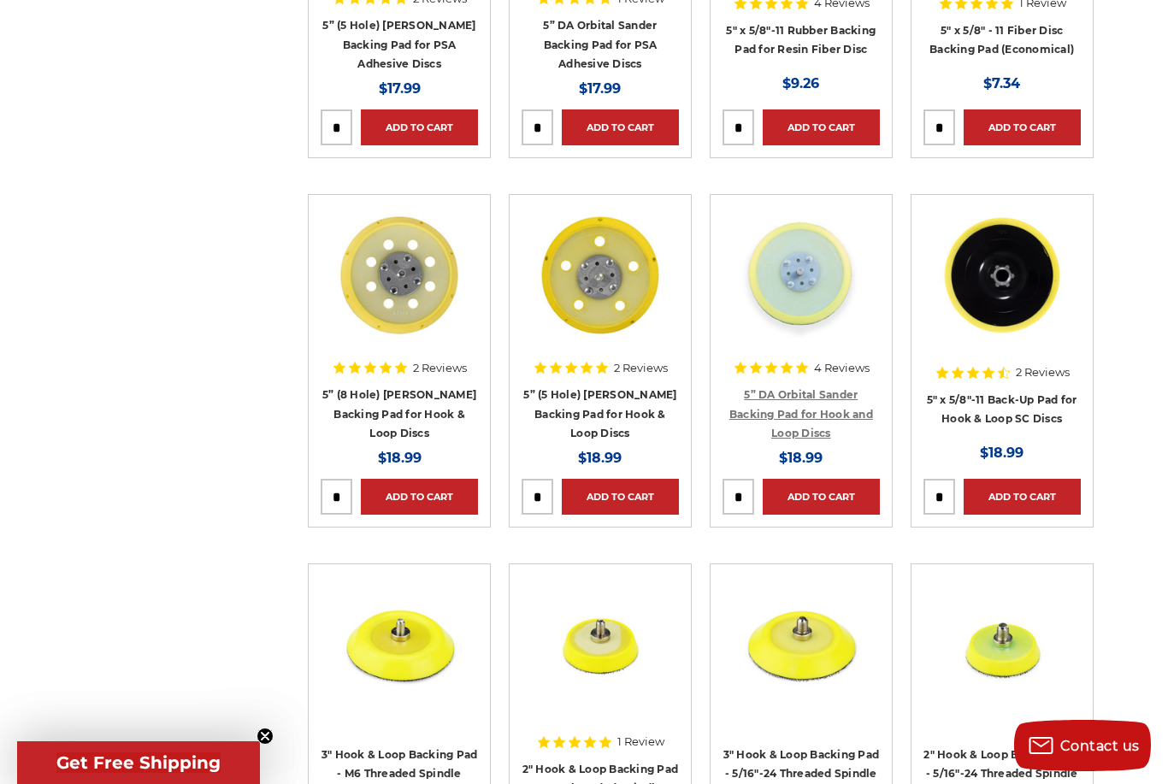
click at [790, 411] on link "5” DA Orbital Sander Backing Pad for Hook and Loop Discs" at bounding box center [801, 413] width 144 height 51
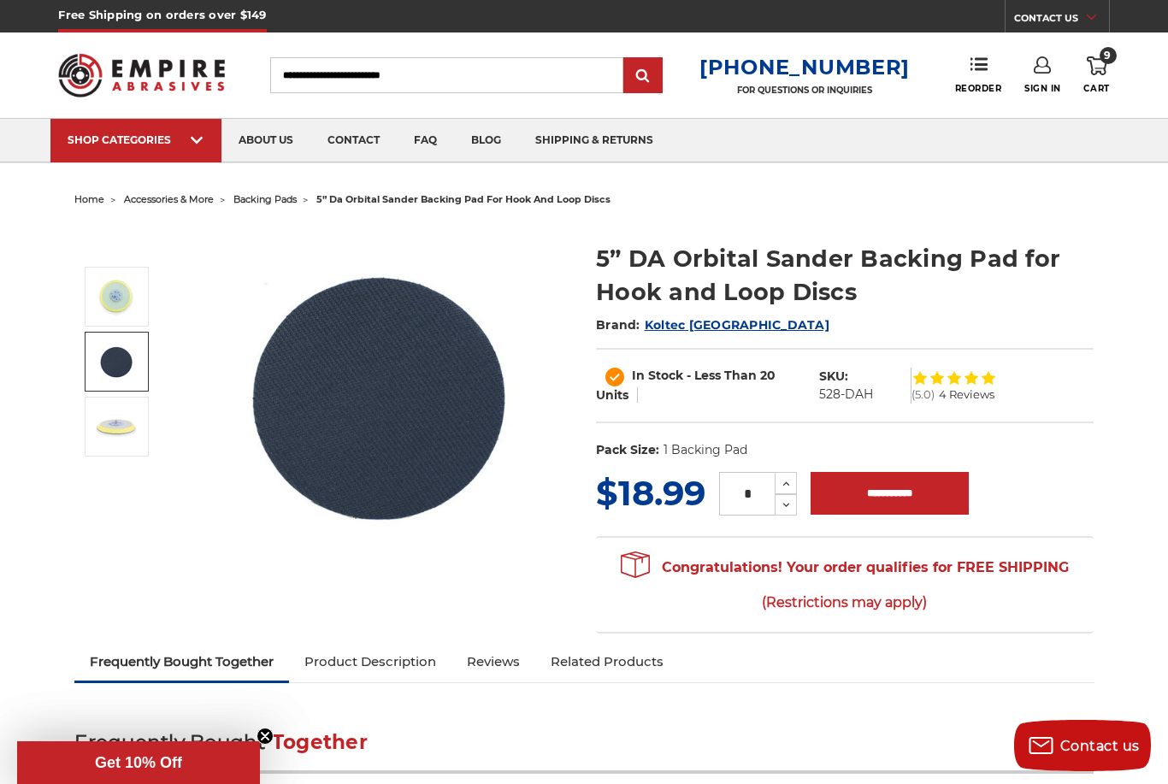
click at [126, 383] on link at bounding box center [117, 362] width 64 height 60
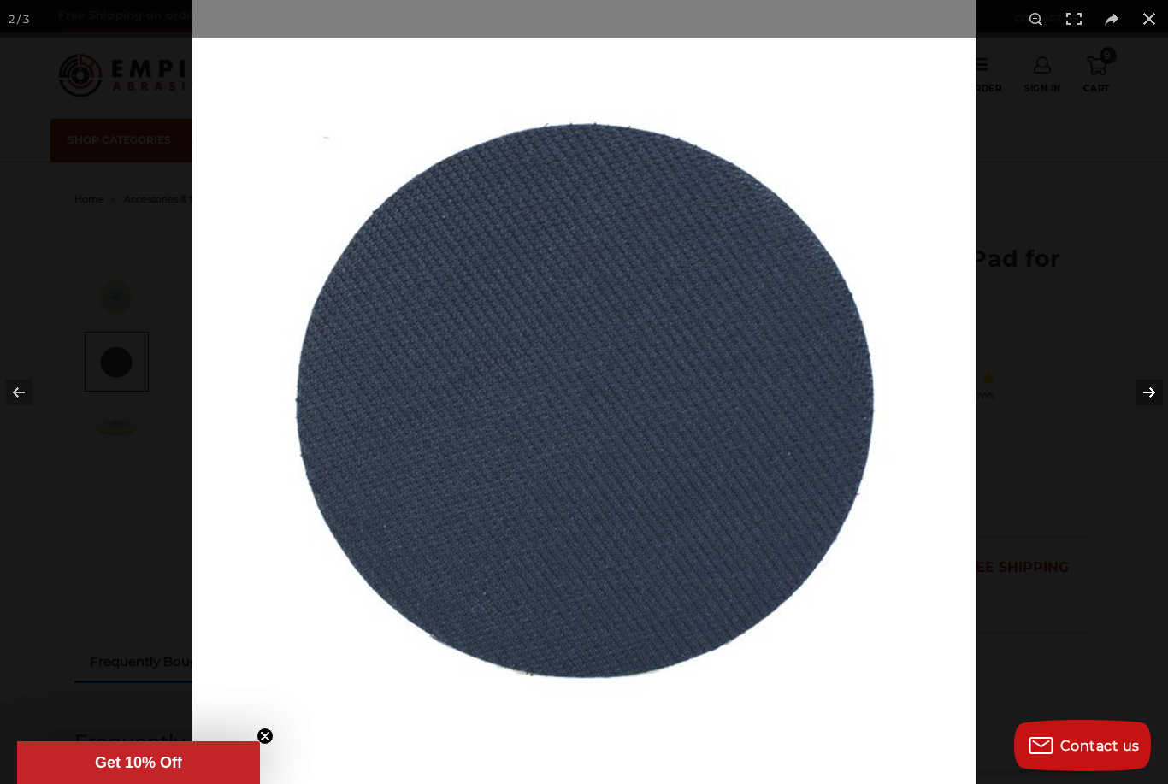
click at [1148, 392] on button at bounding box center [1138, 392] width 60 height 85
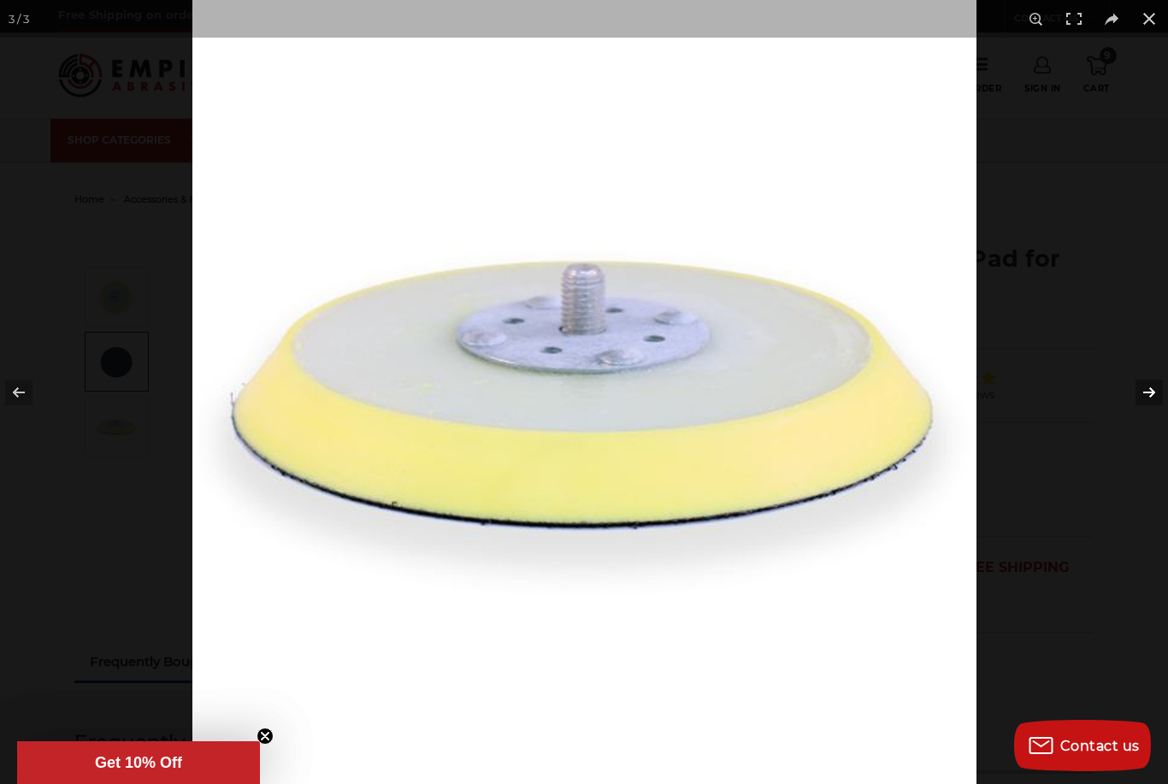
click at [1148, 392] on button at bounding box center [1138, 392] width 60 height 85
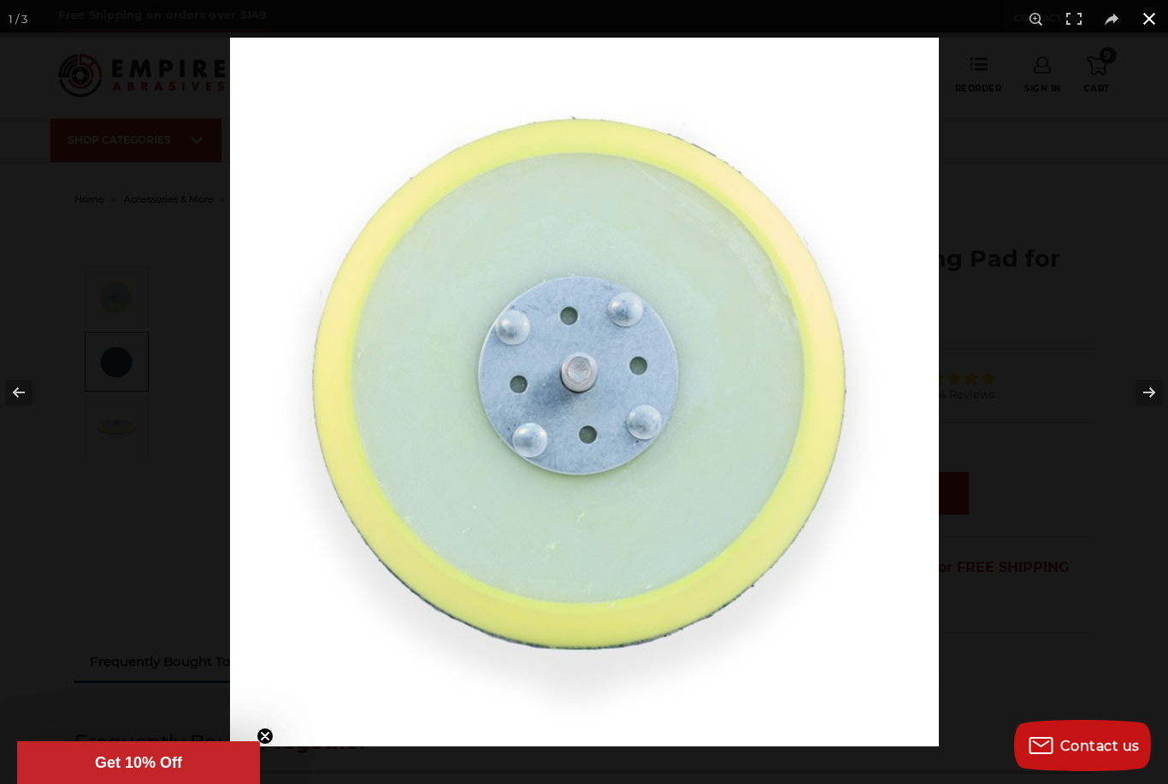
click at [1148, 21] on button at bounding box center [1149, 19] width 38 height 38
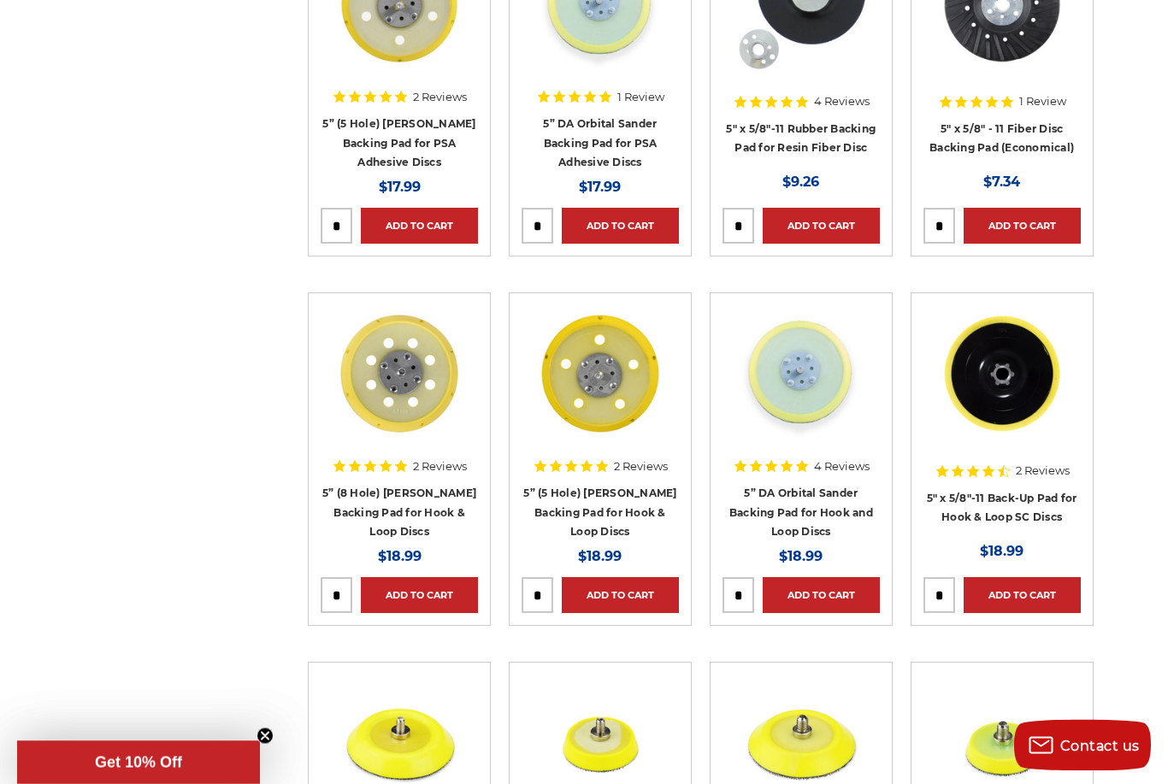
scroll to position [1195, 0]
click at [398, 502] on h4 "5” (8 Hole) [PERSON_NAME] Backing Pad for Hook & Loop Discs" at bounding box center [399, 512] width 157 height 58
click at [405, 496] on link "5” (8 Hole) [PERSON_NAME] Backing Pad for Hook & Loop Discs" at bounding box center [399, 511] width 154 height 51
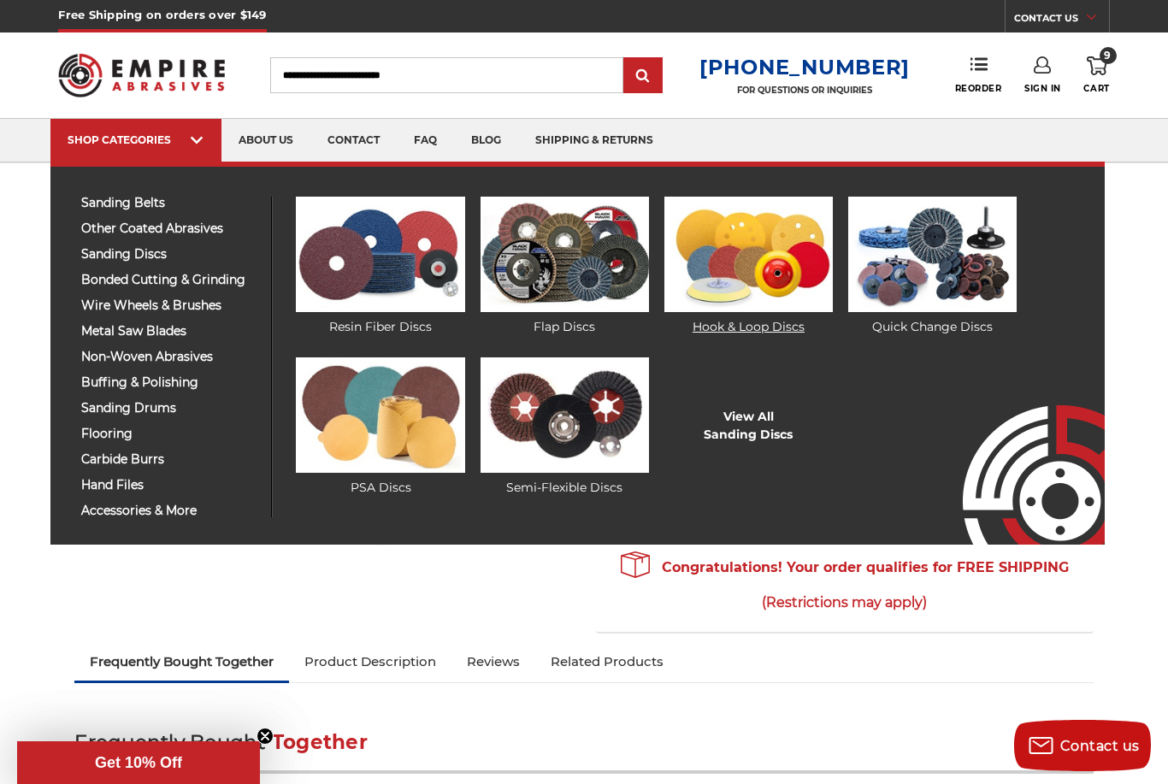
click at [772, 249] on img at bounding box center [748, 254] width 168 height 115
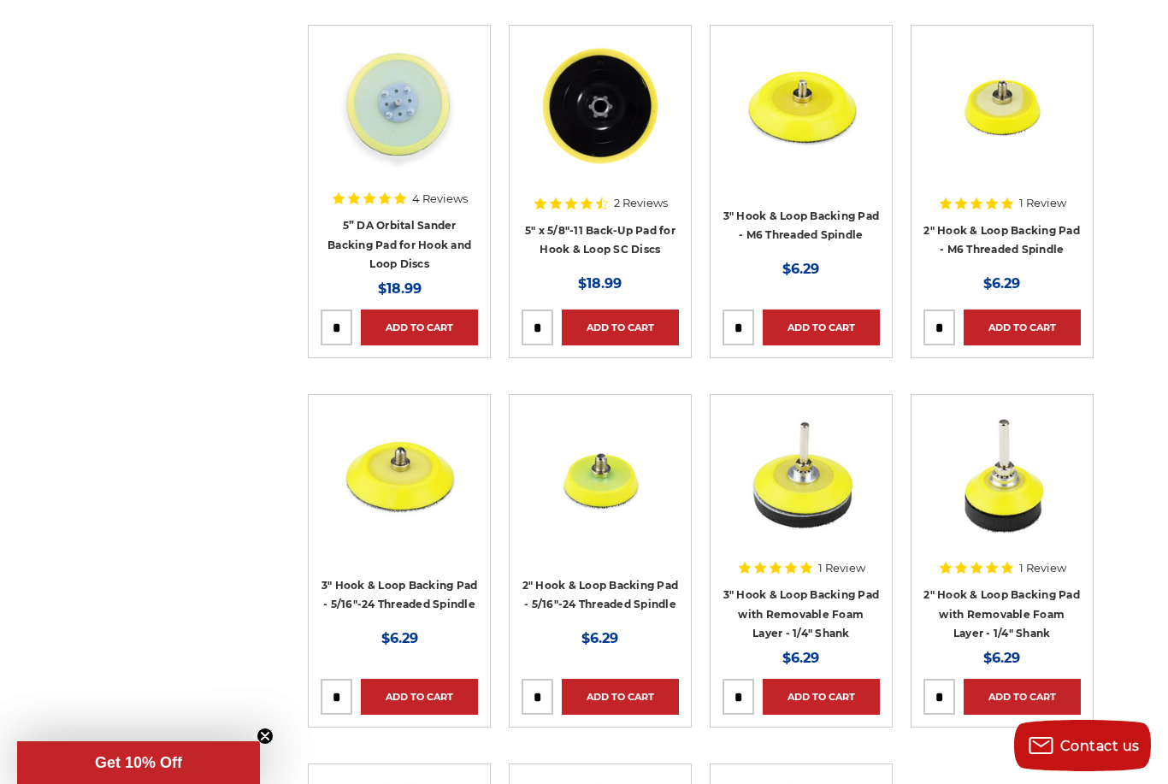
scroll to position [1879, 0]
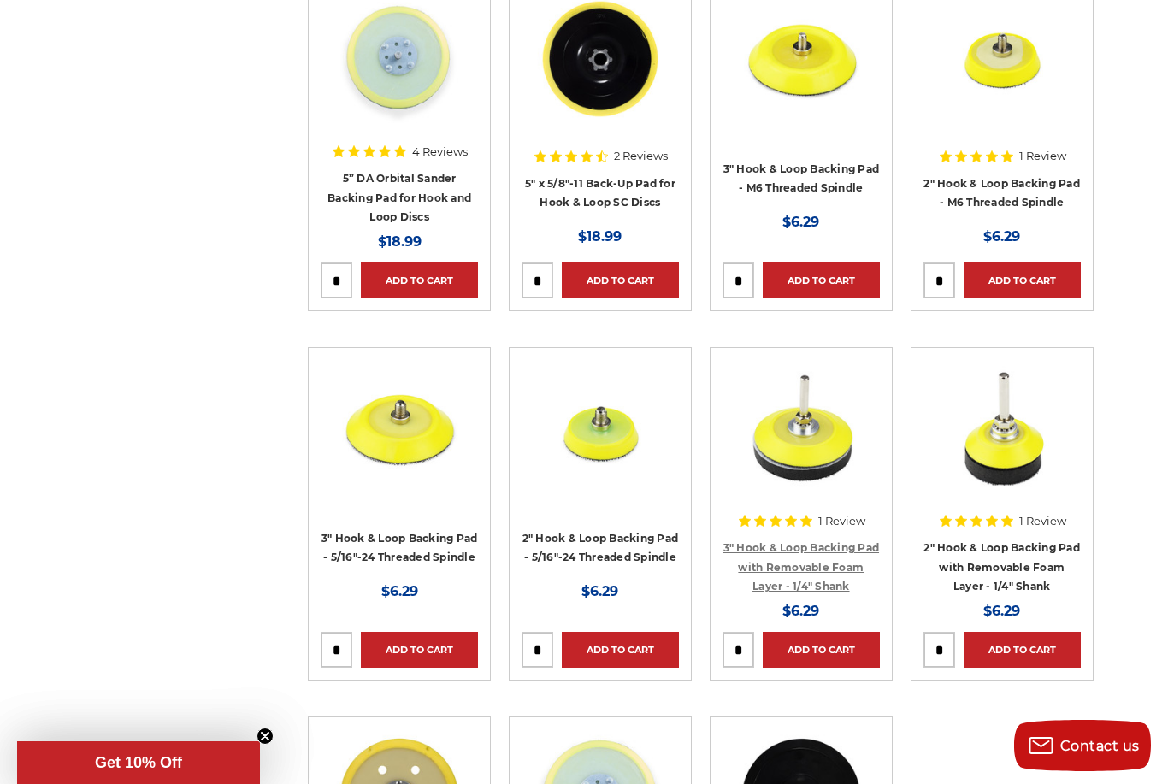
click at [815, 571] on link "3" Hook & Loop Backing Pad with Removable Foam Layer - 1/4" Shank" at bounding box center [801, 566] width 156 height 51
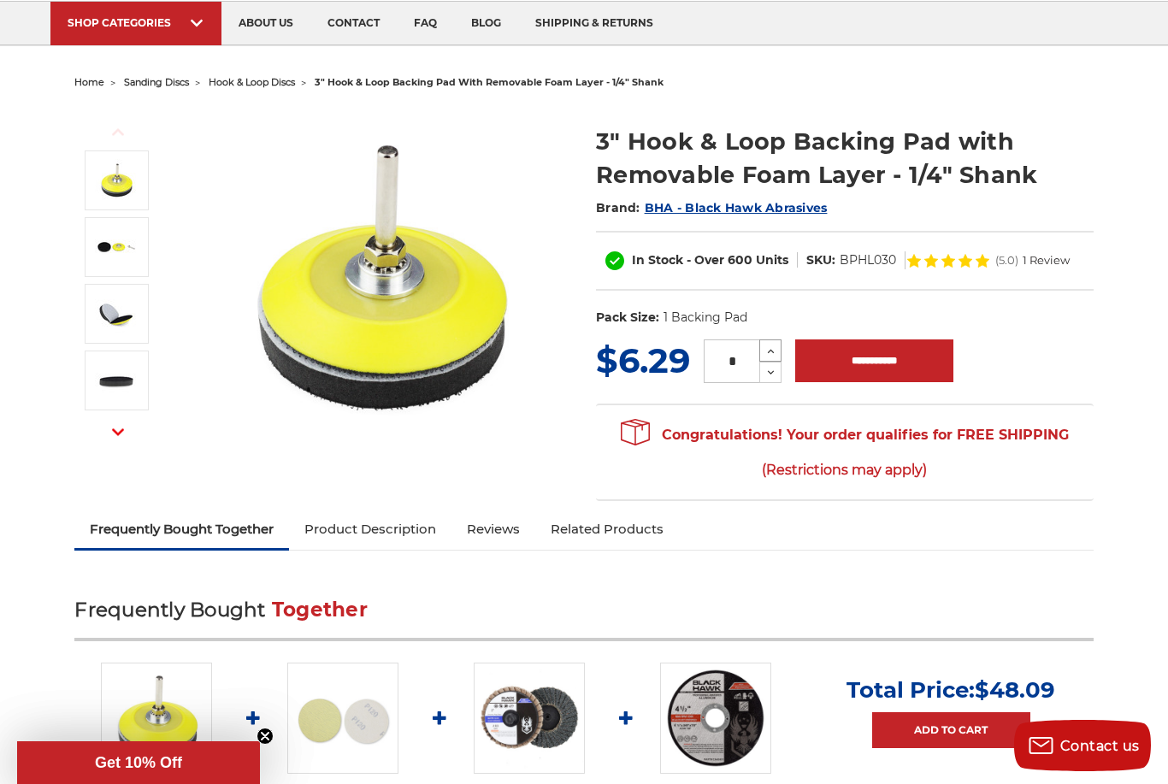
click at [772, 354] on icon at bounding box center [770, 351] width 13 height 15
type input "*"
click at [872, 363] on input "**********" at bounding box center [874, 360] width 158 height 43
type input "**********"
